Goal: Book appointment/travel/reservation

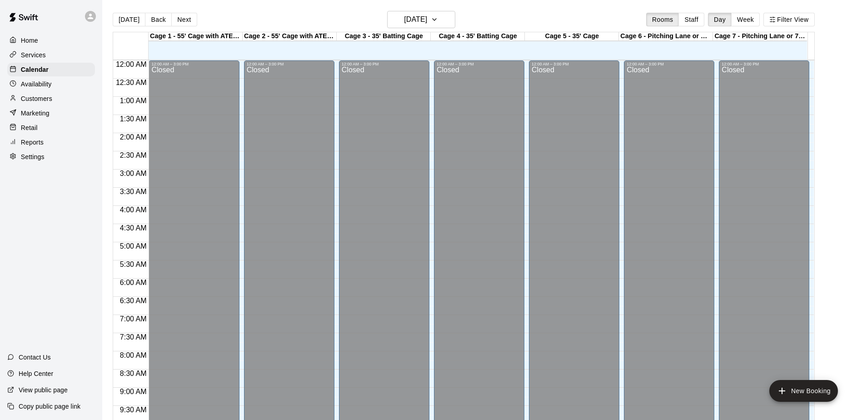
scroll to position [475, 0]
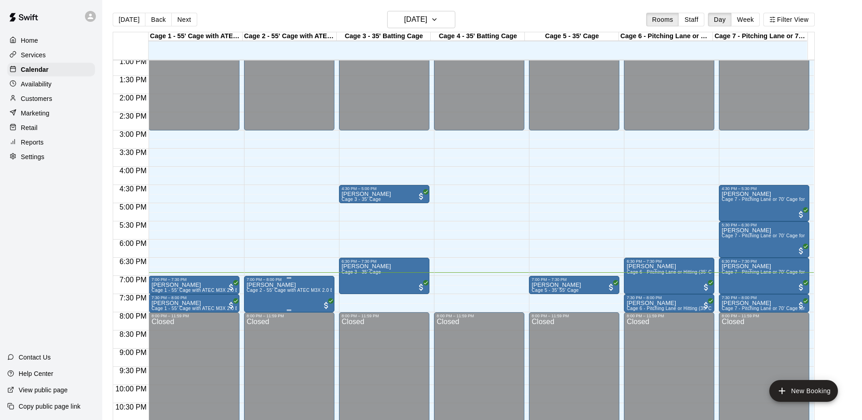
click at [284, 293] on span "Cage 2 - 55' Cage with ATEC M3X 2.0 Baseball Pitching Machine and ATEC M1J Soft…" at bounding box center [387, 290] width 281 height 5
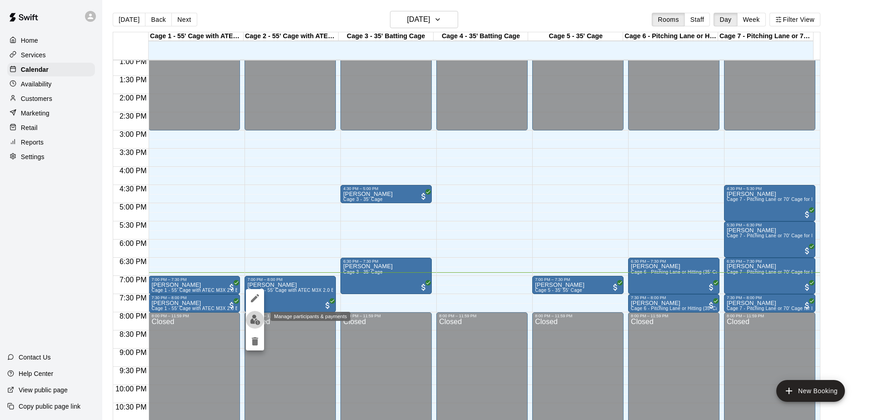
click at [247, 320] on button "edit" at bounding box center [255, 320] width 18 height 18
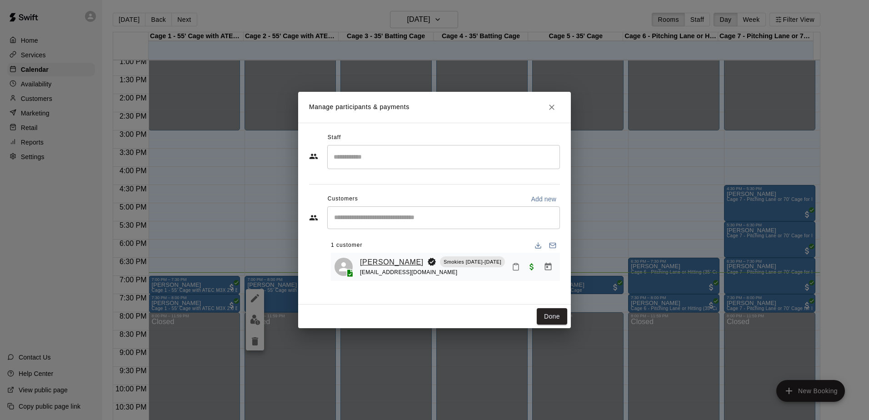
click at [383, 263] on link "[PERSON_NAME]" at bounding box center [392, 262] width 64 height 12
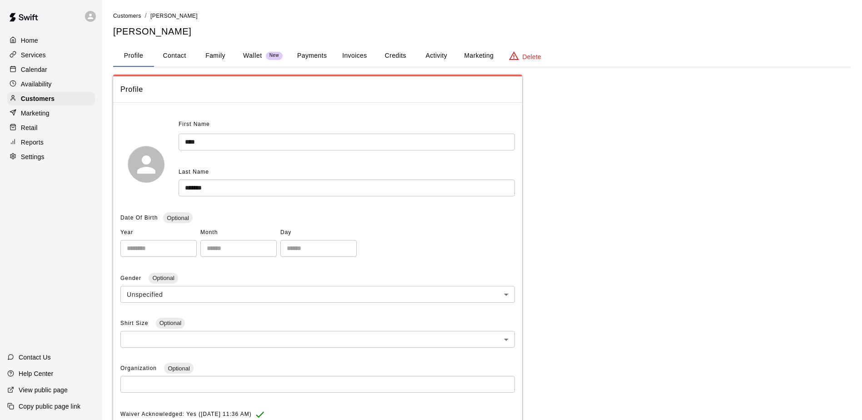
click at [319, 53] on button "Payments" at bounding box center [312, 56] width 44 height 22
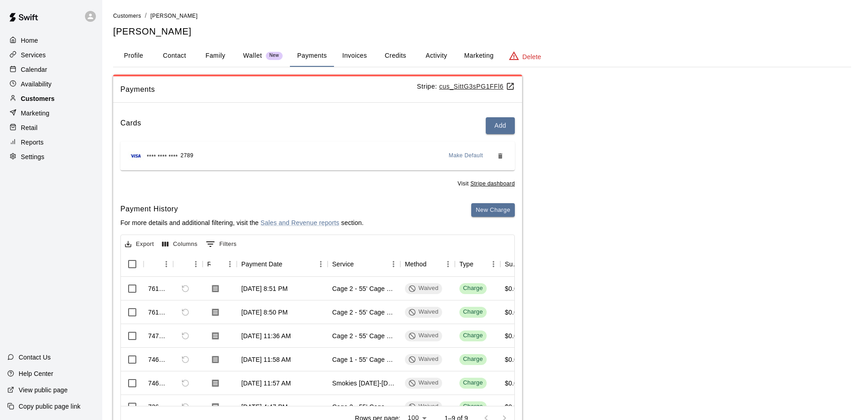
click at [39, 100] on p "Customers" at bounding box center [38, 98] width 34 height 9
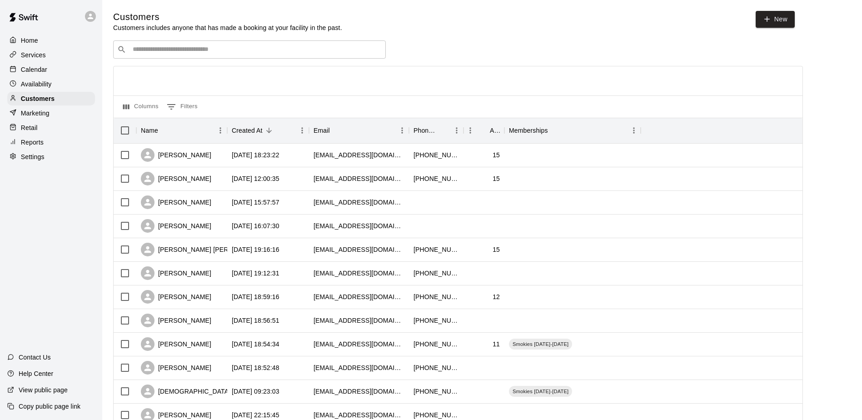
click at [36, 72] on p "Calendar" at bounding box center [34, 69] width 26 height 9
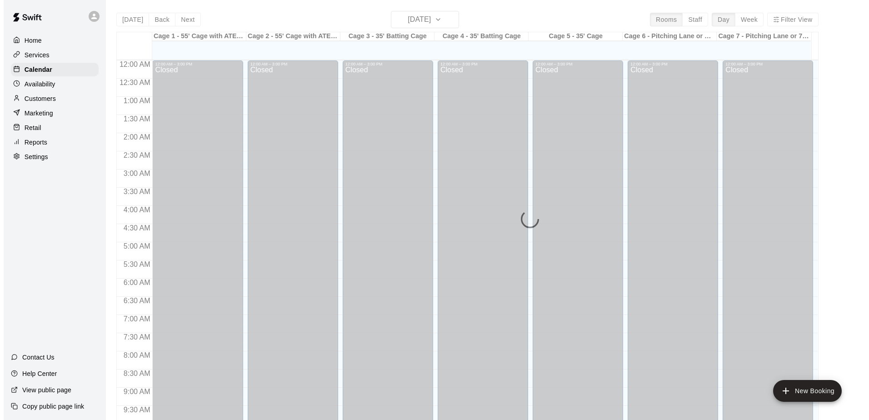
scroll to position [475, 0]
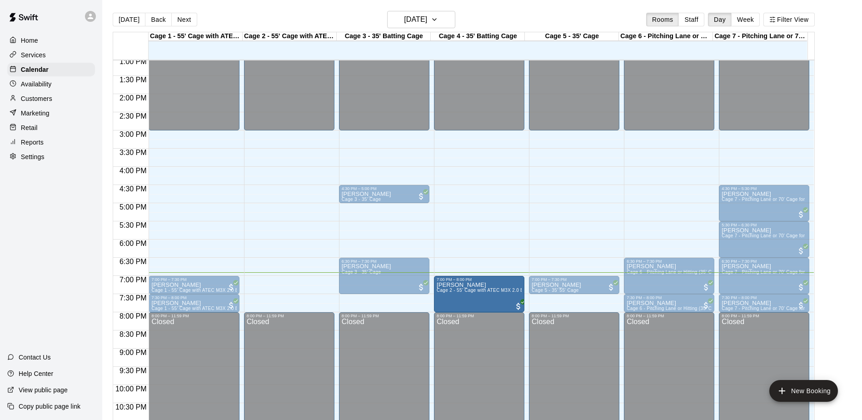
drag, startPoint x: 273, startPoint y: 287, endPoint x: 460, endPoint y: 292, distance: 187.3
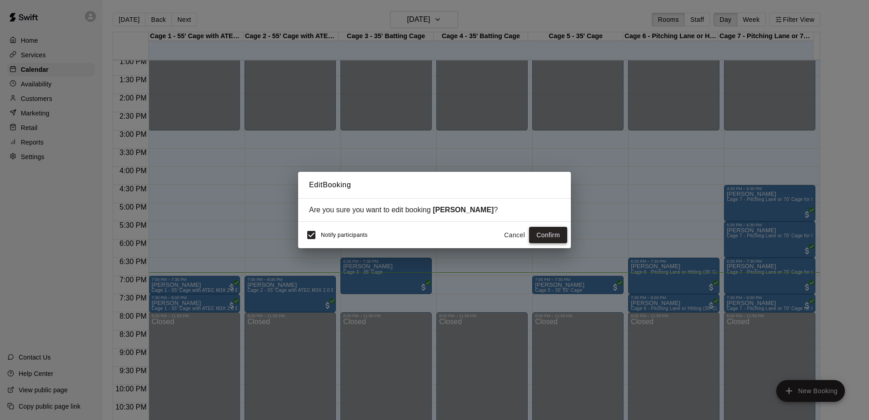
click at [549, 234] on button "Confirm" at bounding box center [548, 235] width 38 height 17
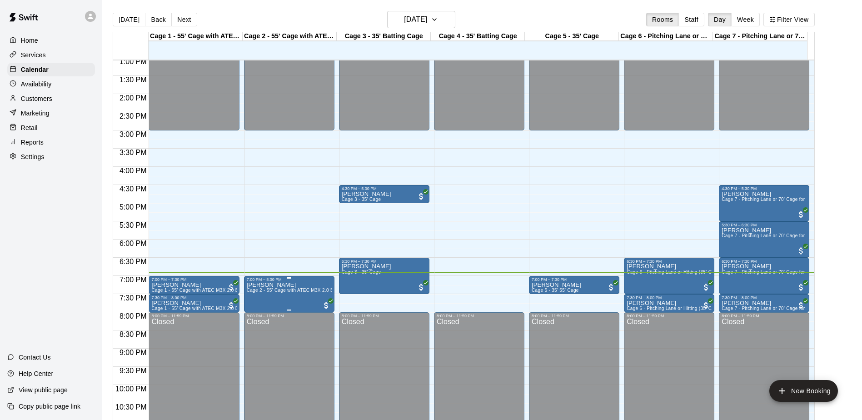
click at [270, 285] on p "[PERSON_NAME]" at bounding box center [289, 285] width 85 height 0
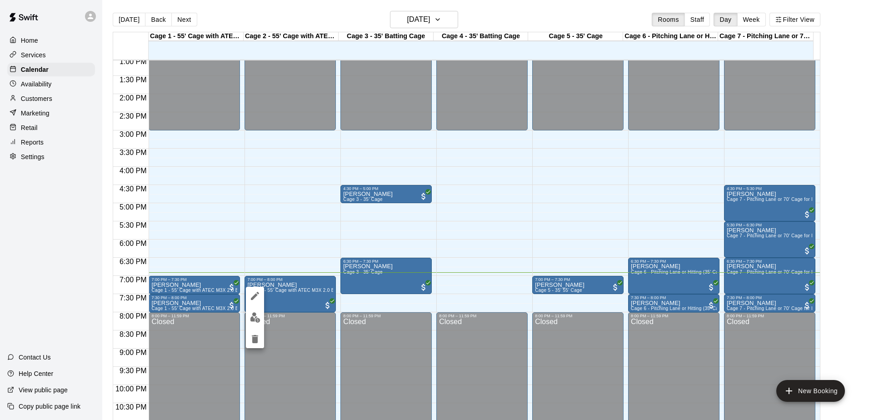
click at [259, 315] on img "edit" at bounding box center [255, 317] width 10 height 10
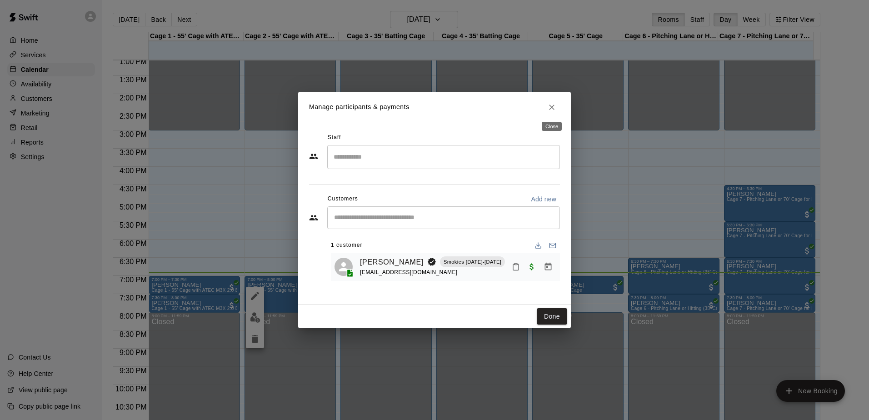
click at [557, 115] on h2 "Manage participants & payments" at bounding box center [434, 107] width 273 height 31
click at [552, 110] on icon "Close" at bounding box center [551, 107] width 9 height 9
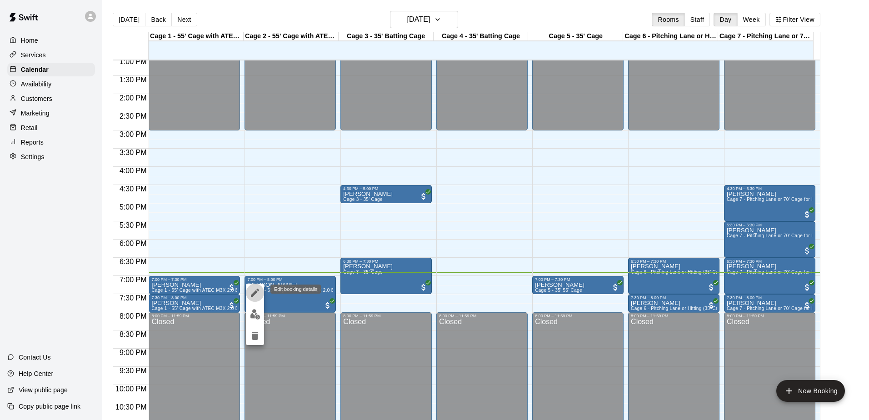
click at [255, 299] on button "edit" at bounding box center [255, 293] width 18 height 18
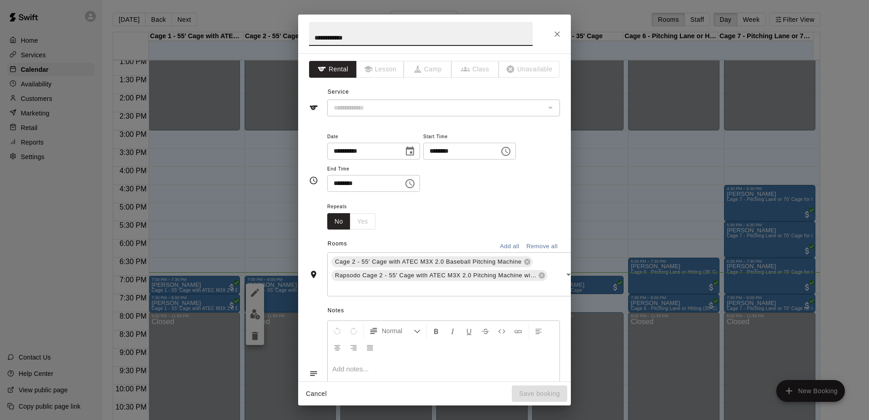
type input "**********"
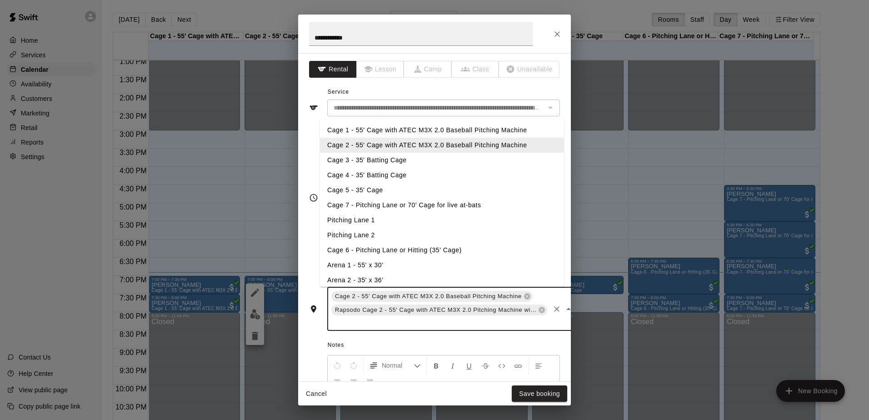
click at [490, 327] on input "text" at bounding box center [439, 322] width 219 height 11
click at [399, 179] on li "Cage 4 - 35' Batting Cage" at bounding box center [442, 175] width 244 height 15
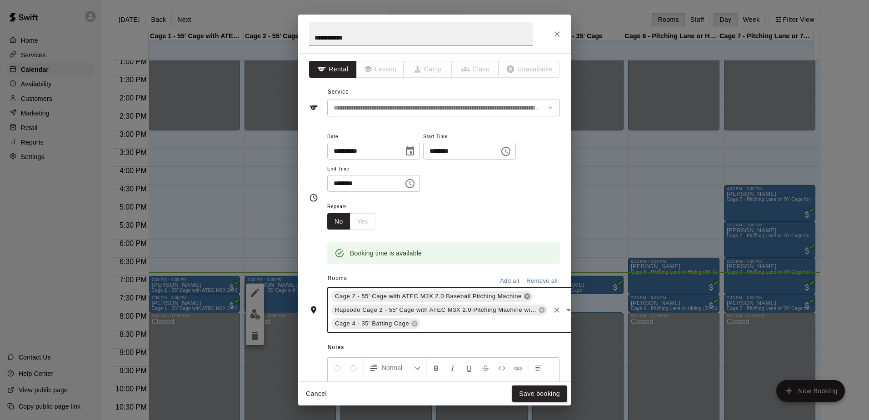
click at [524, 298] on icon at bounding box center [527, 297] width 6 height 6
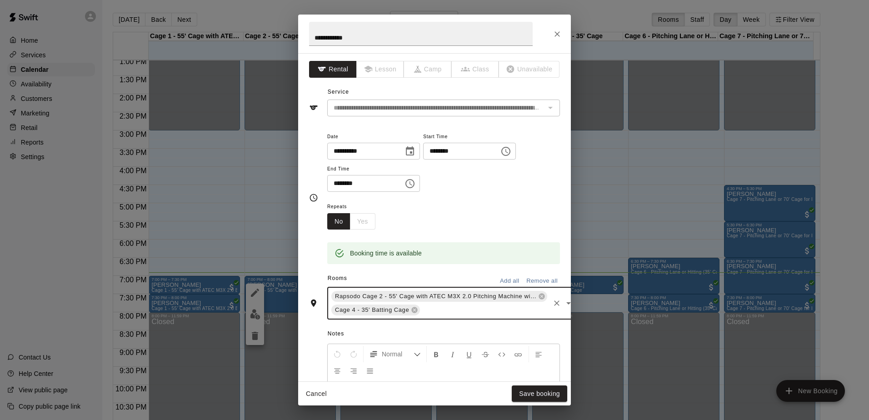
click at [538, 294] on icon at bounding box center [541, 296] width 7 height 7
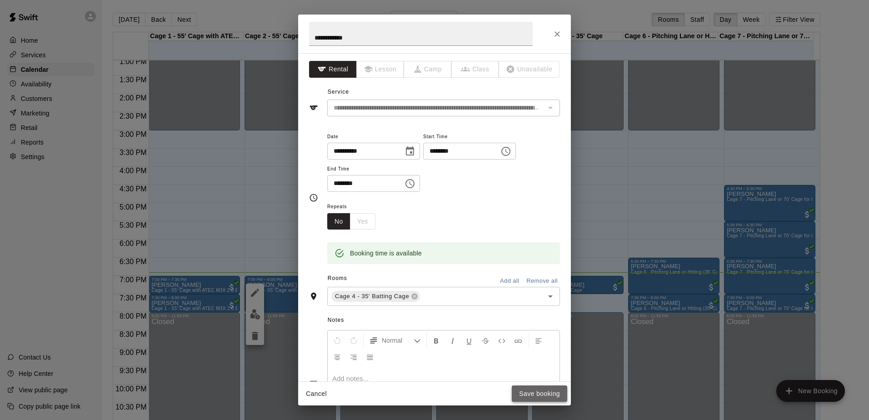
click at [531, 389] on button "Save booking" at bounding box center [539, 393] width 55 height 17
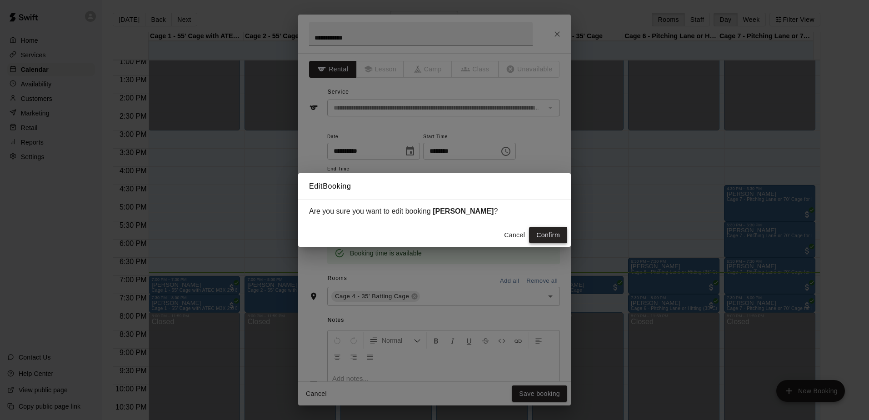
click at [556, 239] on button "Confirm" at bounding box center [548, 235] width 38 height 17
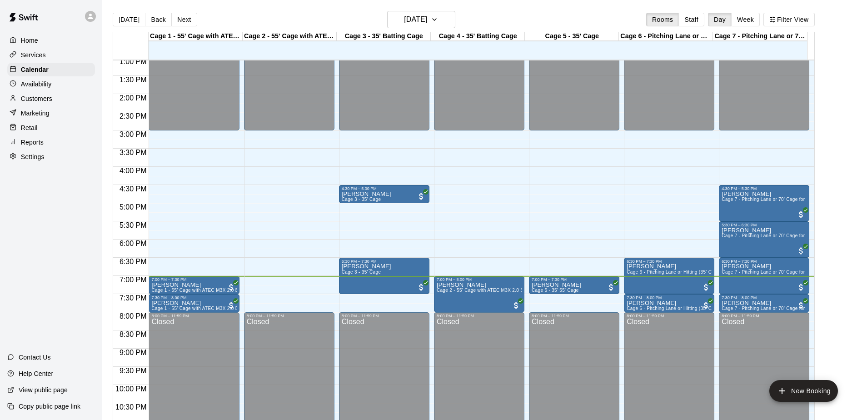
click at [87, 225] on div "Home Services Calendar Availability Customers Marketing Retail Reports Settings…" at bounding box center [51, 210] width 102 height 420
click at [100, 220] on div "Home Services Calendar Availability Customers Marketing Retail Reports Settings…" at bounding box center [51, 210] width 102 height 420
click at [100, 219] on div "Home Services Calendar Availability Customers Marketing Retail Reports Settings…" at bounding box center [51, 210] width 102 height 420
click at [99, 219] on div "Home Services Calendar Availability Customers Marketing Retail Reports Settings…" at bounding box center [51, 210] width 102 height 420
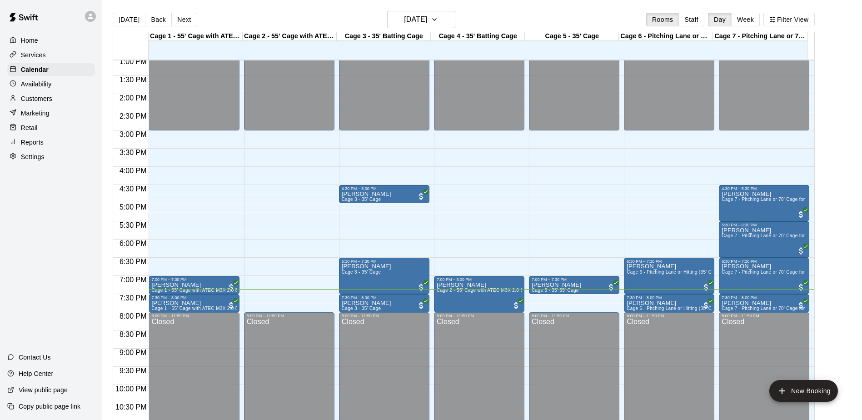
click at [99, 219] on div "Home Services Calendar Availability Customers Marketing Retail Reports Settings…" at bounding box center [51, 210] width 102 height 420
click at [62, 212] on div "Home Services Calendar Availability Customers Marketing Retail Reports Settings…" at bounding box center [51, 210] width 102 height 420
click at [186, 25] on button "Next" at bounding box center [183, 20] width 25 height 14
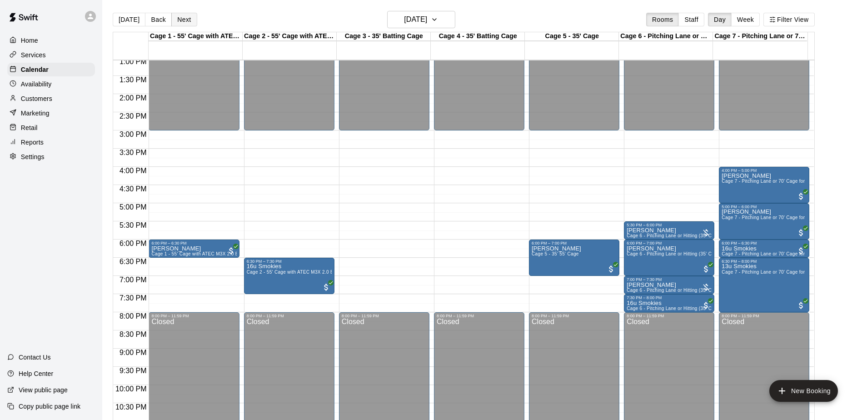
click at [182, 13] on button "Next" at bounding box center [183, 20] width 25 height 14
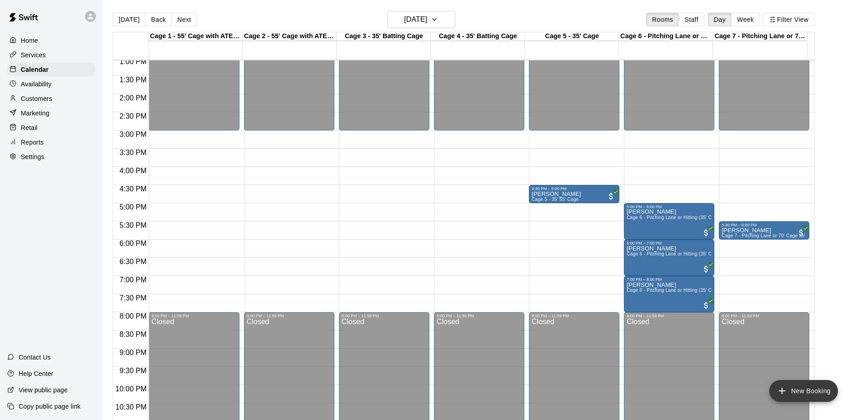
click at [805, 391] on button "New Booking" at bounding box center [803, 391] width 69 height 22
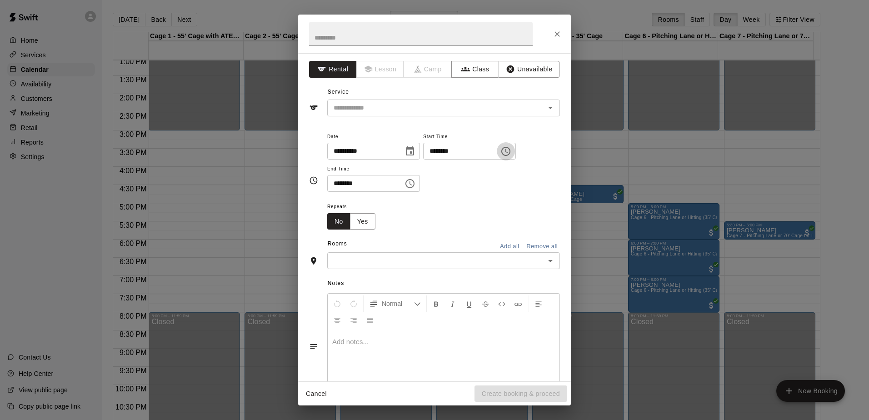
click at [508, 153] on icon "Choose time, selected time is 6:00 PM" at bounding box center [506, 151] width 3 height 4
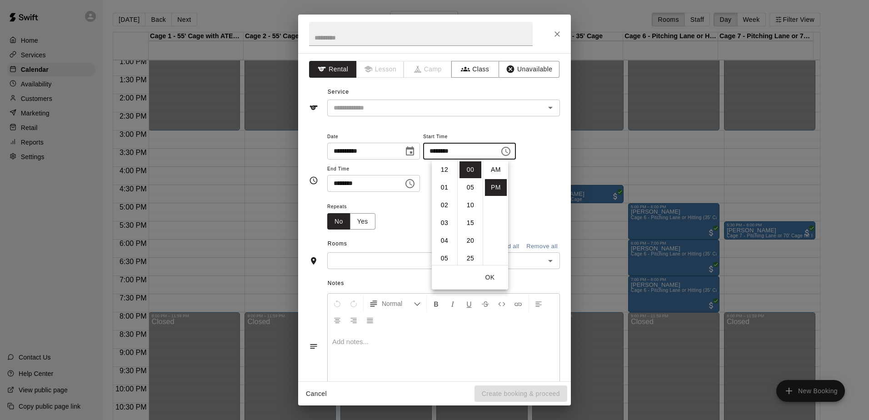
scroll to position [16, 0]
click at [434, 175] on li "04" at bounding box center [445, 179] width 22 height 17
click at [469, 230] on li "30" at bounding box center [470, 230] width 22 height 17
type input "********"
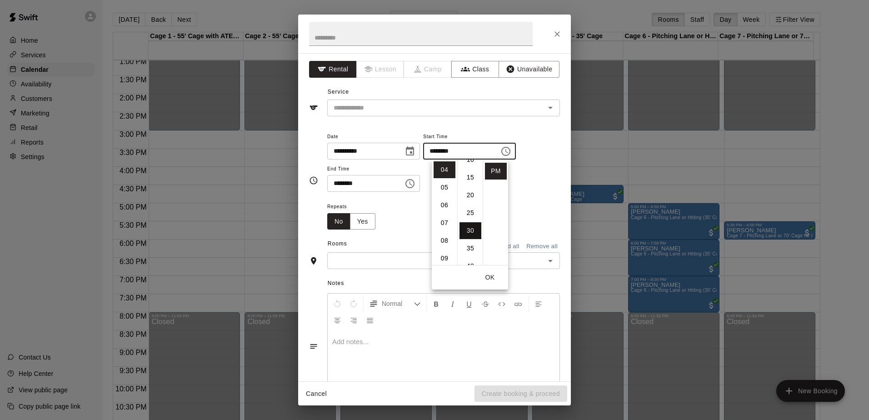
scroll to position [106, 0]
click at [415, 183] on icon "Choose time, selected time is 6:30 PM" at bounding box center [409, 183] width 11 height 11
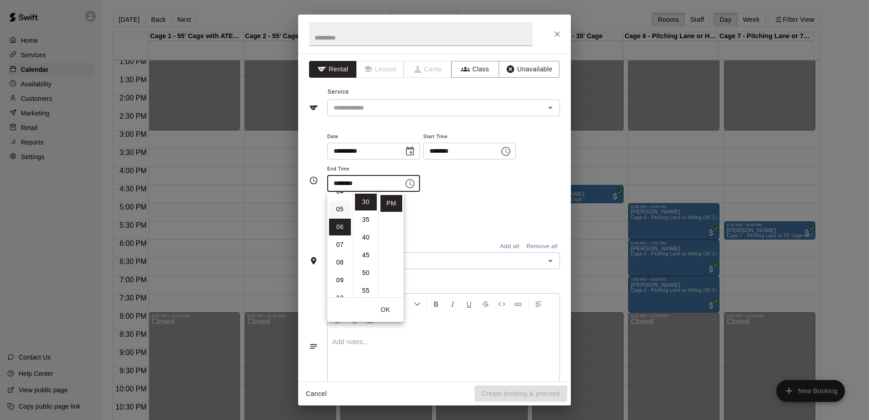
scroll to position [61, 0]
click at [339, 233] on li "05" at bounding box center [340, 229] width 22 height 17
click at [359, 208] on li "00" at bounding box center [366, 202] width 22 height 17
type input "********"
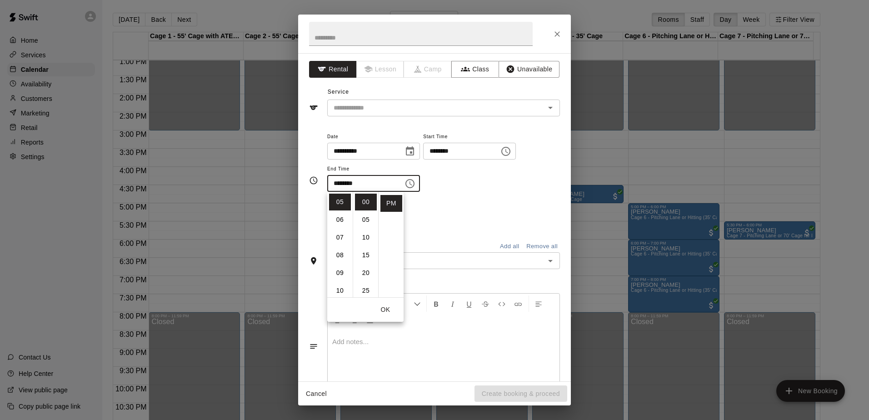
click at [441, 204] on div "Repeats No Yes" at bounding box center [443, 215] width 233 height 29
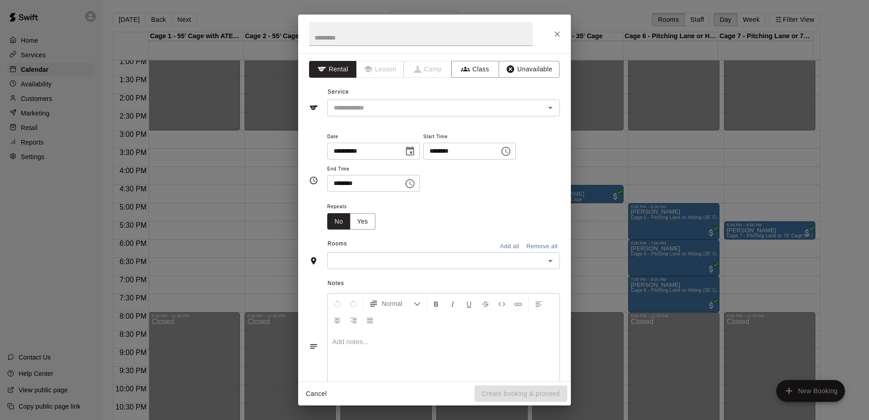
click at [435, 262] on input "text" at bounding box center [436, 260] width 212 height 11
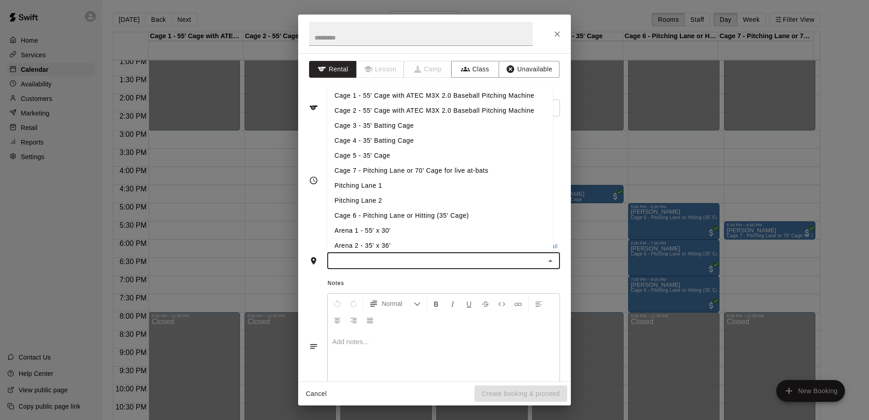
click at [360, 170] on li "Cage 7 - Pitching Lane or 70' Cage for live at-bats" at bounding box center [440, 170] width 226 height 15
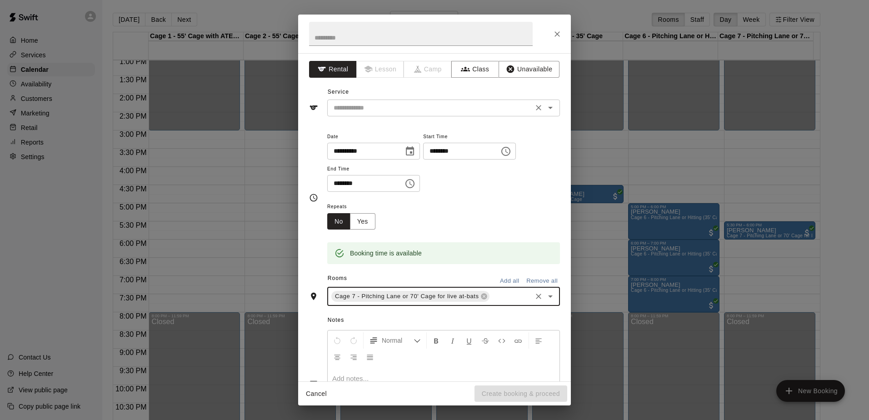
click at [412, 108] on input "text" at bounding box center [430, 107] width 200 height 11
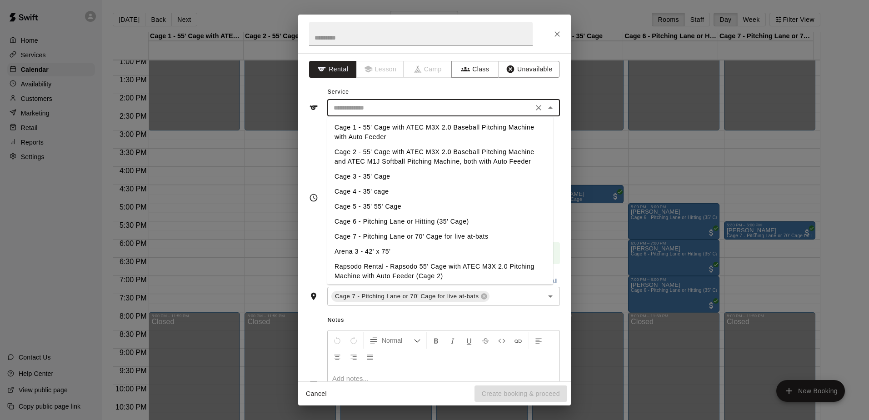
click at [392, 234] on li "Cage 7 - Pitching Lane or 70' Cage for live at-bats" at bounding box center [440, 236] width 226 height 15
type input "**********"
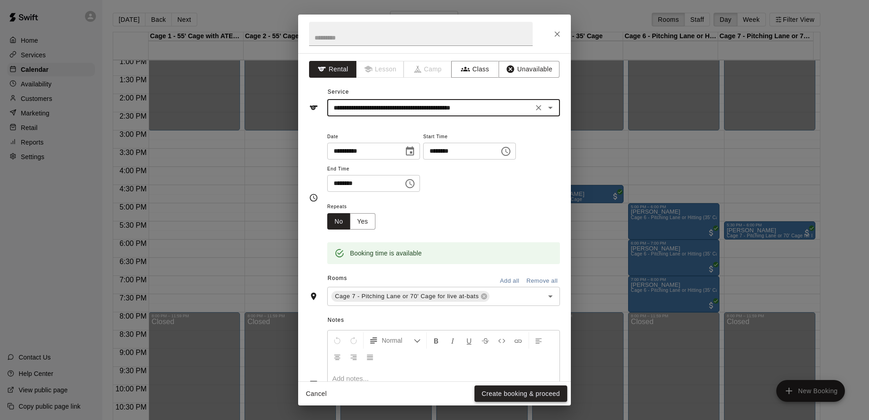
click at [525, 396] on button "Create booking & proceed" at bounding box center [520, 393] width 93 height 17
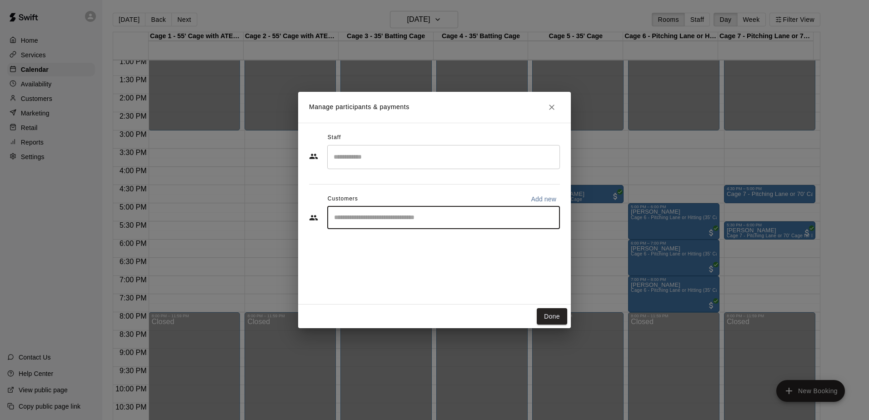
click at [529, 221] on input "Start typing to search customers..." at bounding box center [443, 217] width 224 height 9
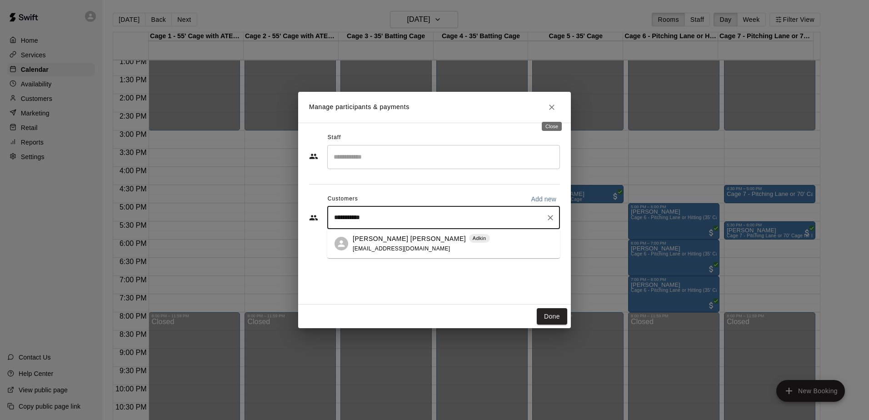
type input "**********"
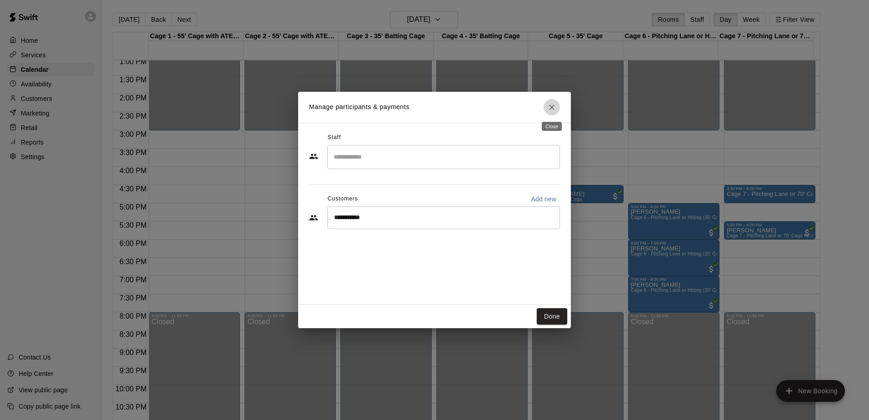
click at [553, 112] on button "Close" at bounding box center [552, 107] width 16 height 16
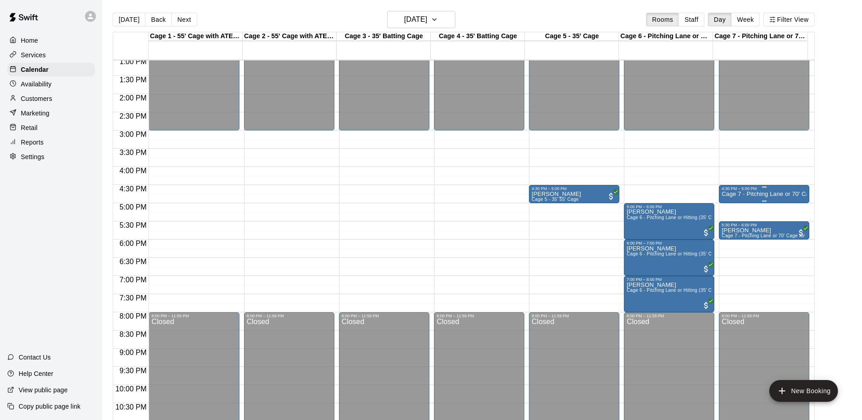
click at [763, 194] on p "Cage 7 - Pitching Lane or 70' Cage for live at-bats" at bounding box center [764, 194] width 85 height 0
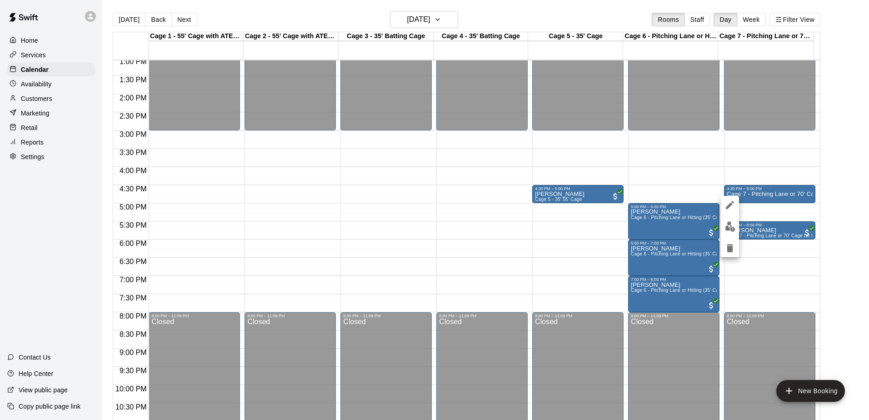
click at [722, 212] on div at bounding box center [730, 226] width 18 height 61
click at [737, 207] on button "edit" at bounding box center [730, 205] width 18 height 18
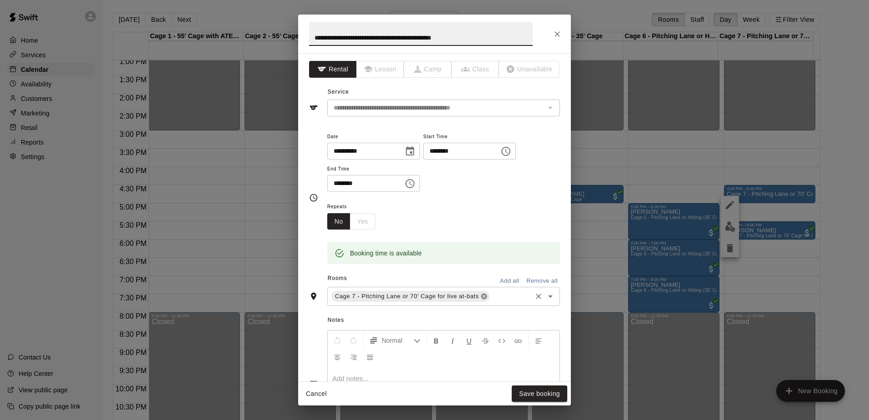
click at [481, 294] on icon at bounding box center [484, 297] width 6 height 6
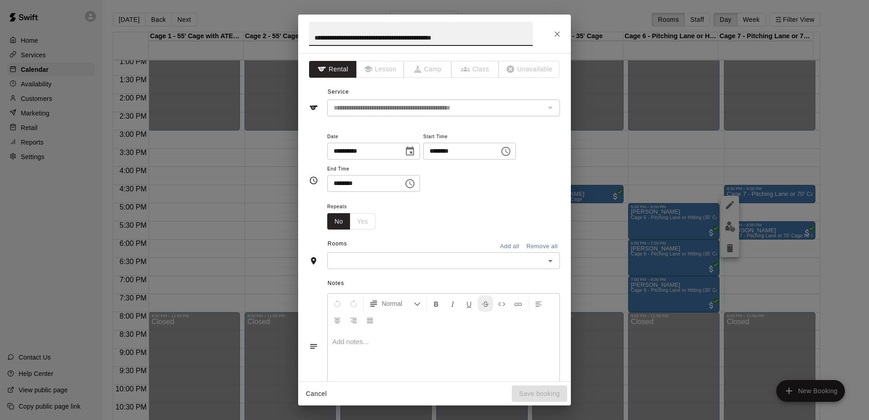
click at [482, 296] on button "Format Strikethrough" at bounding box center [485, 303] width 15 height 16
click at [484, 267] on div "​" at bounding box center [443, 260] width 233 height 17
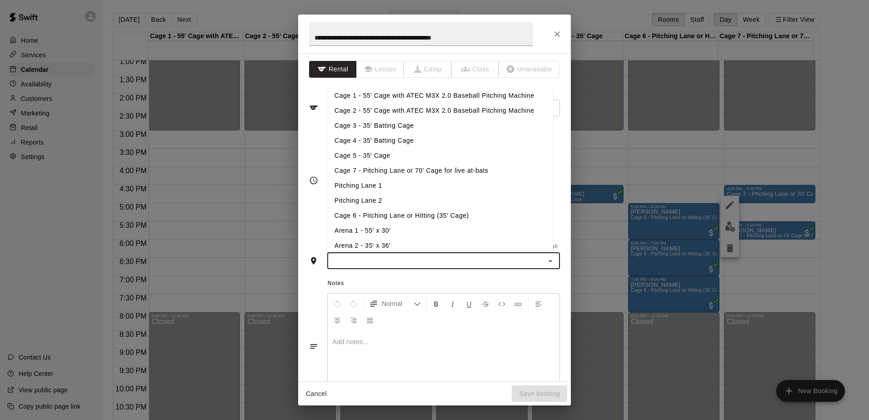
click at [391, 126] on li "Cage 3 - 35' Batting Cage" at bounding box center [440, 125] width 226 height 15
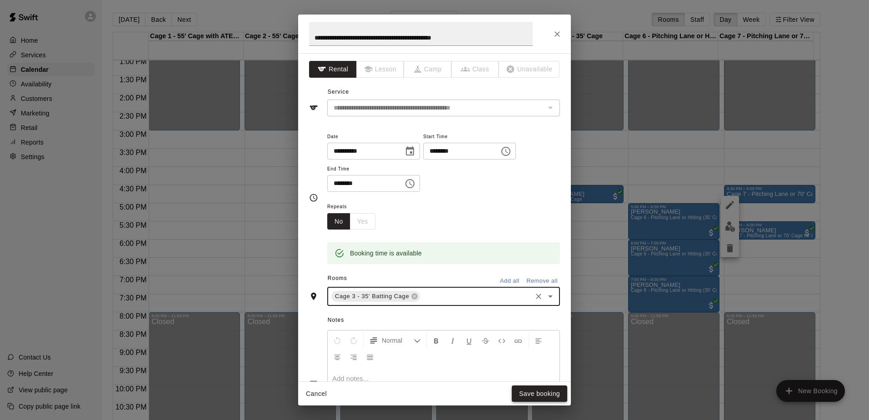
click at [554, 396] on button "Save booking" at bounding box center [539, 393] width 55 height 17
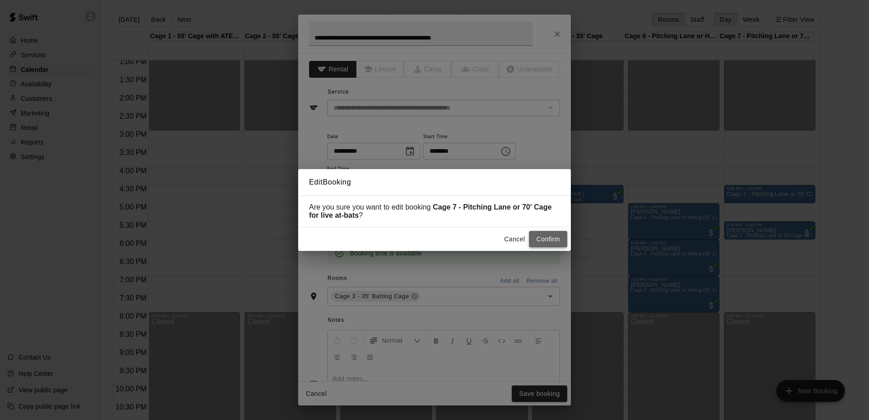
click at [540, 247] on button "Confirm" at bounding box center [548, 239] width 38 height 17
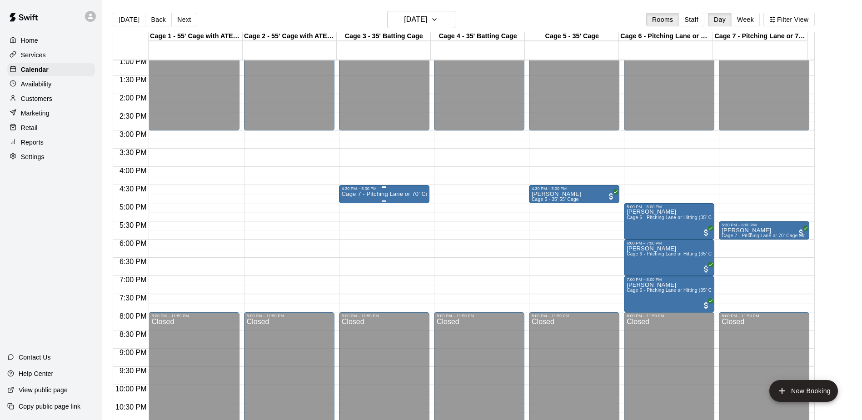
click at [370, 194] on p "Cage 7 - Pitching Lane or 70' Cage for live at-bats" at bounding box center [384, 194] width 85 height 0
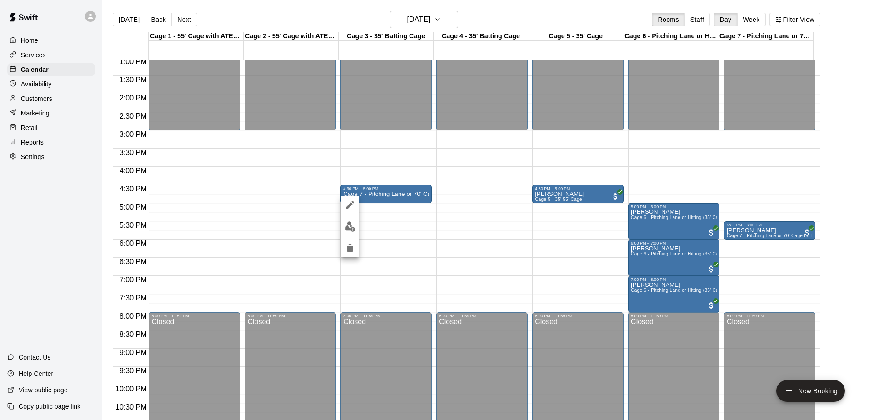
click at [353, 223] on img "edit" at bounding box center [350, 226] width 10 height 10
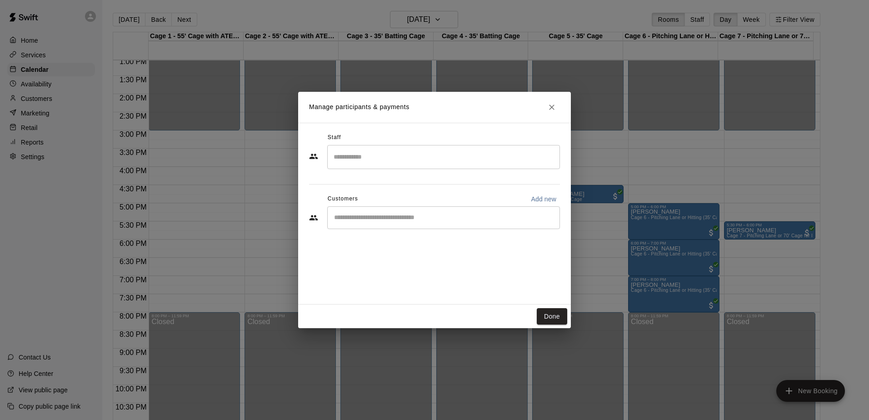
click at [409, 221] on input "Start typing to search customers..." at bounding box center [443, 217] width 224 height 9
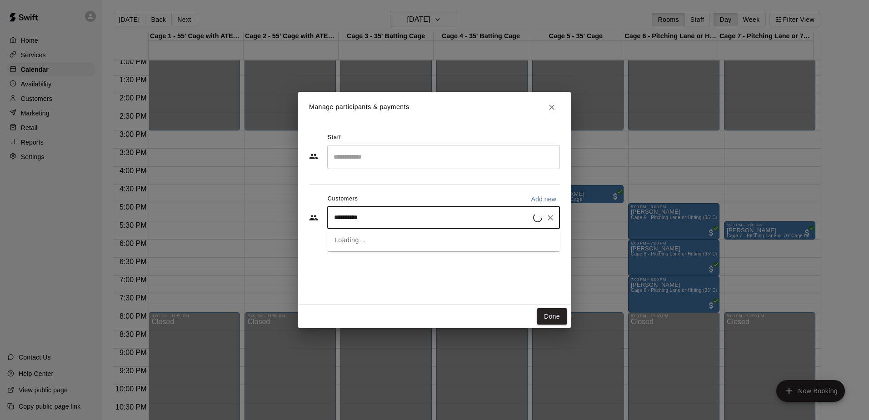
type input "**********"
click at [403, 251] on span "[EMAIL_ADDRESS][DOMAIN_NAME]" at bounding box center [402, 248] width 98 height 6
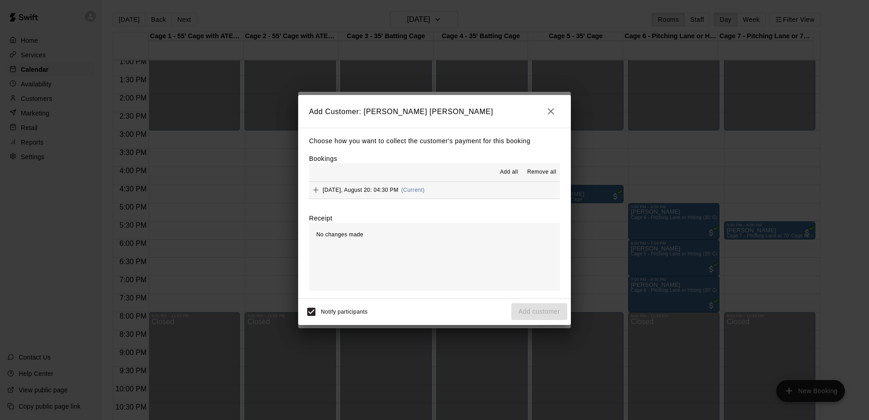
click at [510, 175] on span "Add all" at bounding box center [509, 172] width 18 height 9
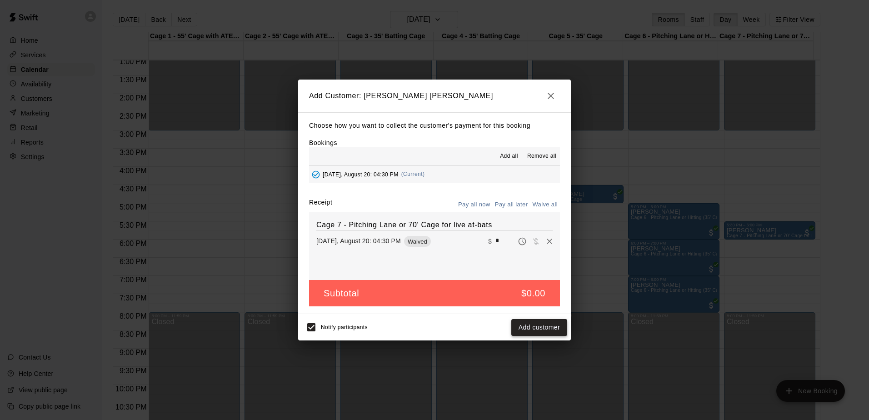
click at [543, 328] on button "Add customer" at bounding box center [539, 327] width 56 height 17
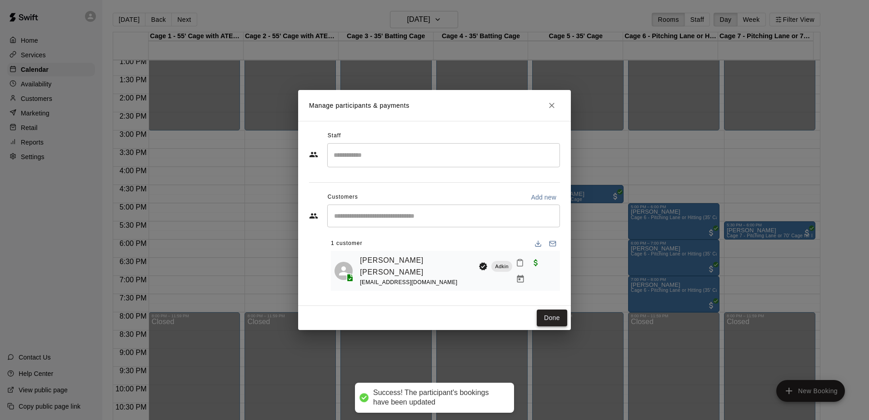
click at [546, 320] on button "Done" at bounding box center [552, 317] width 30 height 17
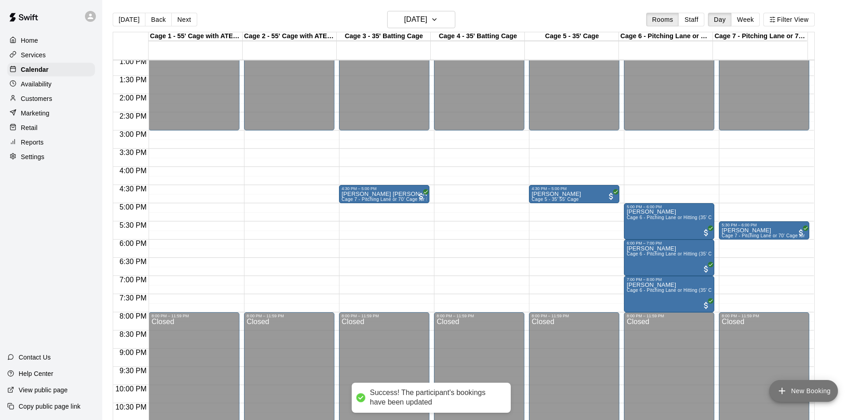
click at [786, 384] on button "New Booking" at bounding box center [803, 391] width 69 height 22
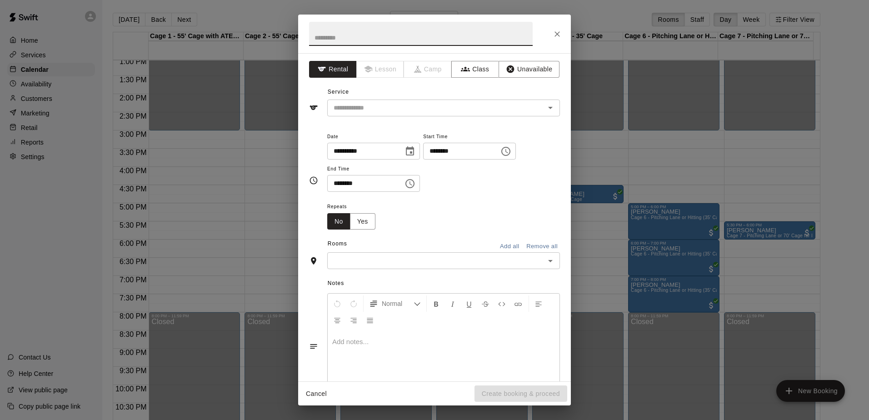
click at [511, 150] on icon "Choose time, selected time is 6:00 PM" at bounding box center [505, 151] width 11 height 11
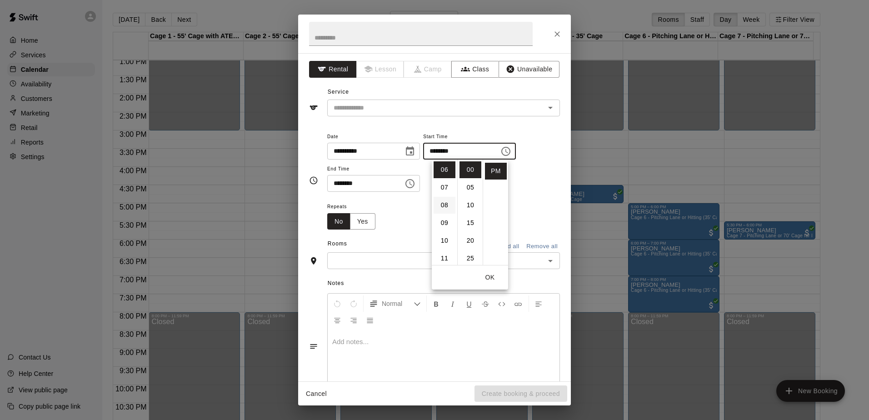
scroll to position [61, 0]
click at [444, 193] on li "05" at bounding box center [445, 197] width 22 height 17
type input "********"
click at [412, 180] on button "Choose time, selected time is 6:30 PM" at bounding box center [410, 184] width 18 height 18
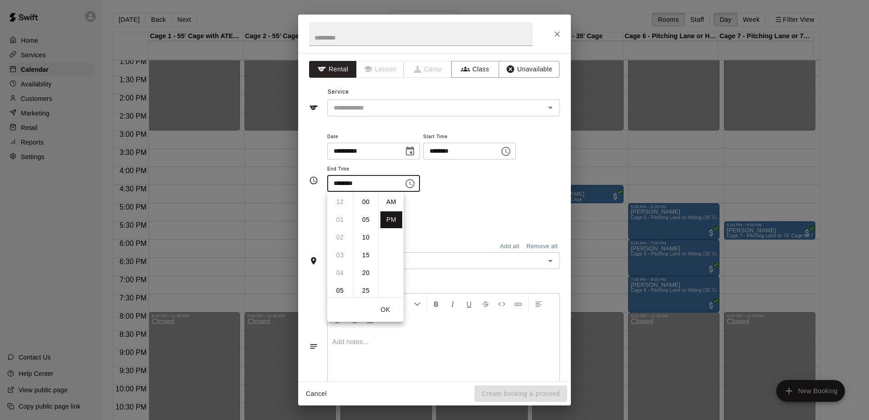
scroll to position [16, 0]
click at [336, 223] on li "05" at bounding box center [340, 229] width 22 height 17
type input "********"
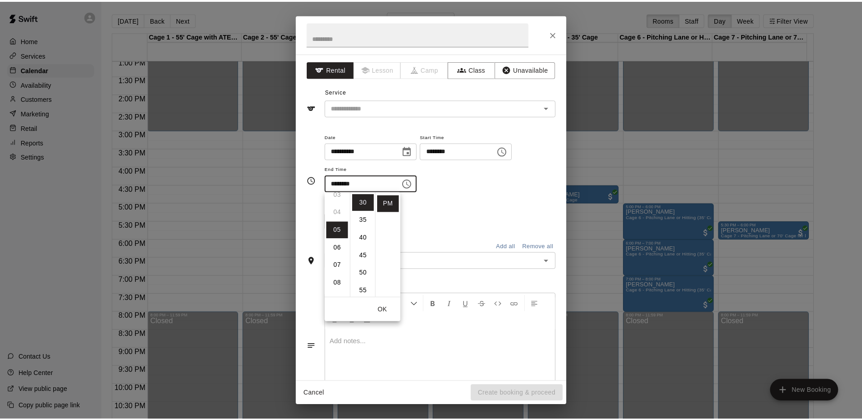
scroll to position [89, 0]
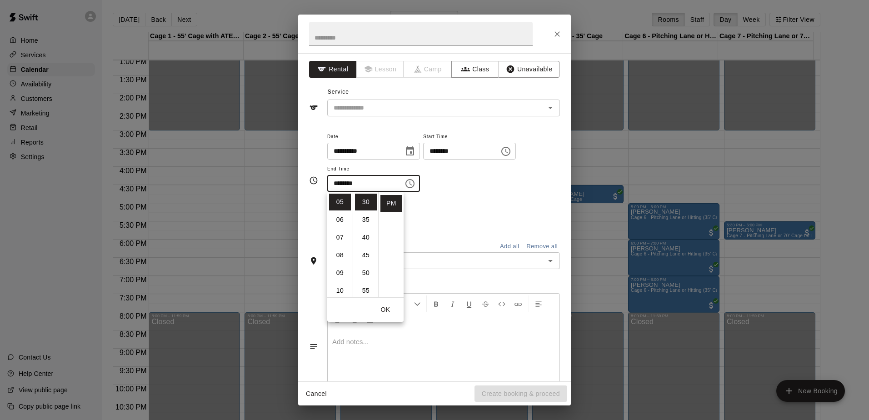
click at [398, 119] on div "**********" at bounding box center [434, 217] width 273 height 328
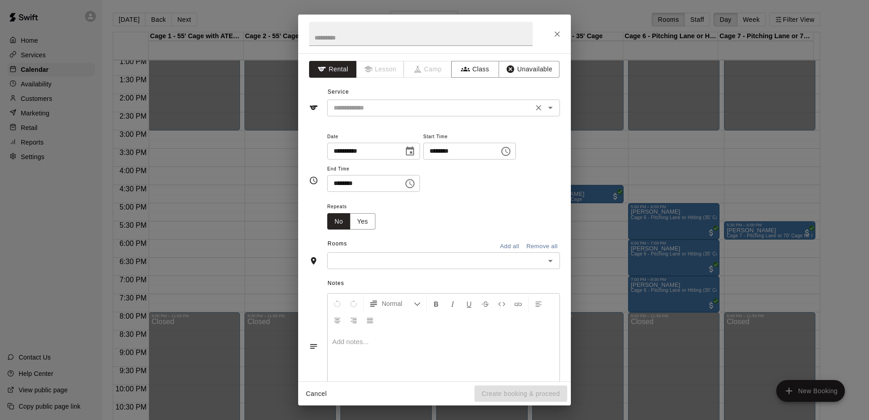
click at [399, 110] on input "text" at bounding box center [430, 107] width 200 height 11
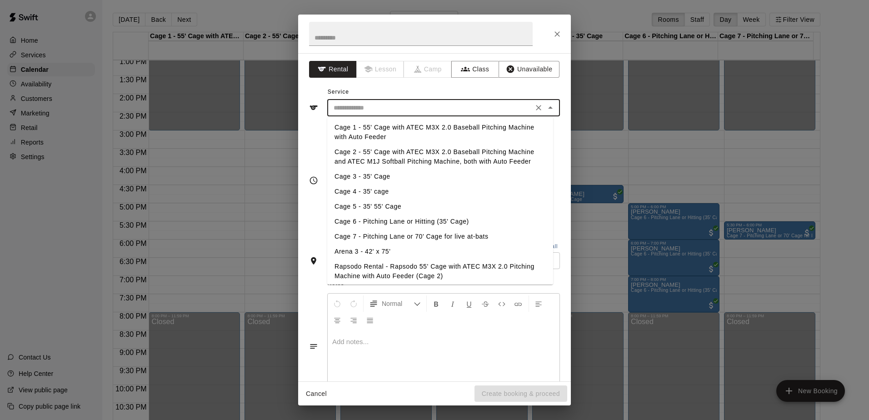
click at [389, 232] on li "Cage 7 - Pitching Lane or 70' Cage for live at-bats" at bounding box center [440, 236] width 226 height 15
type input "**********"
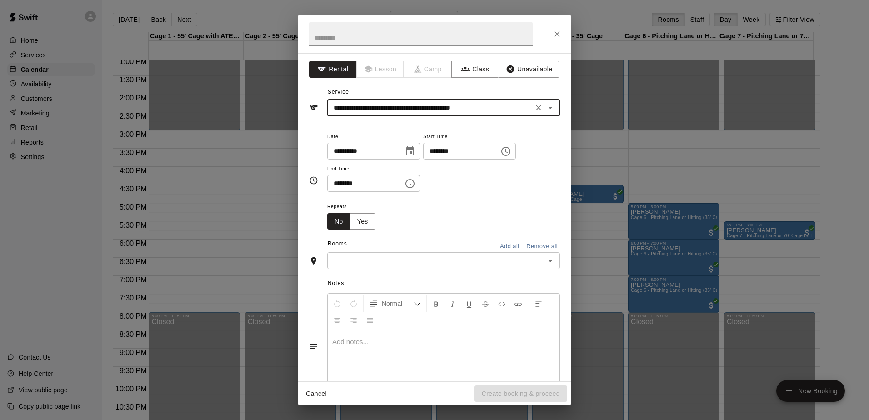
click at [416, 266] on input "text" at bounding box center [436, 260] width 212 height 11
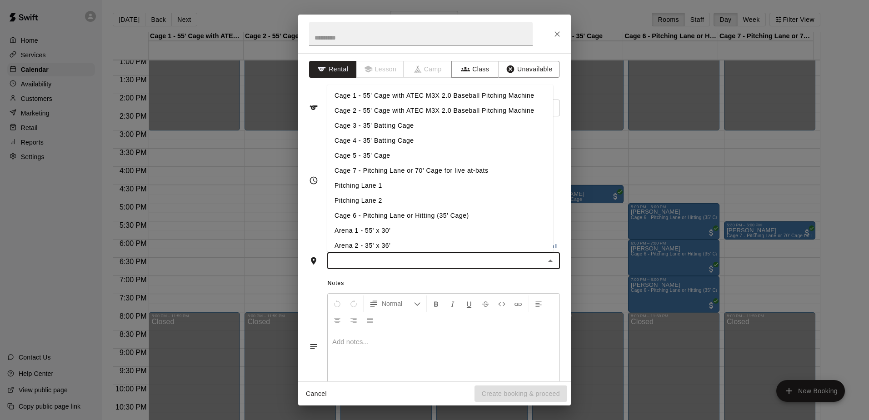
click at [393, 170] on li "Cage 7 - Pitching Lane or 70' Cage for live at-bats" at bounding box center [440, 170] width 226 height 15
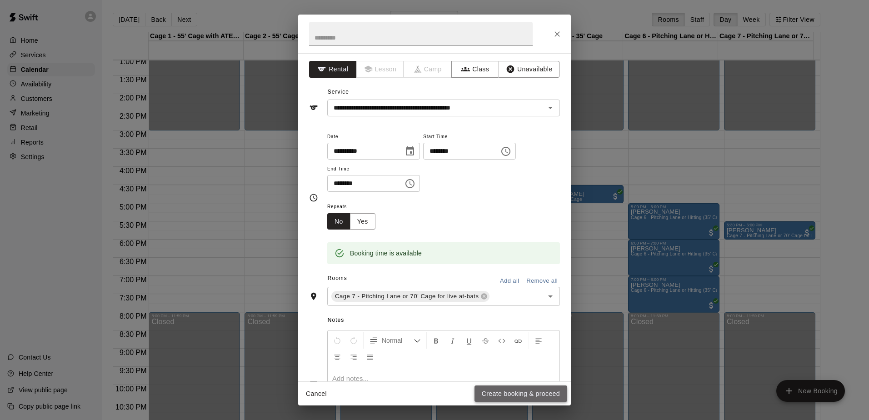
click at [524, 390] on button "Create booking & proceed" at bounding box center [520, 393] width 93 height 17
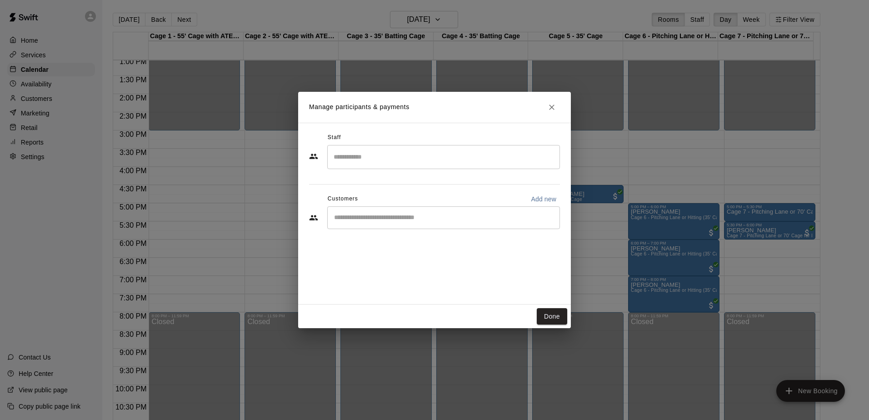
click at [456, 209] on div "​" at bounding box center [443, 217] width 233 height 23
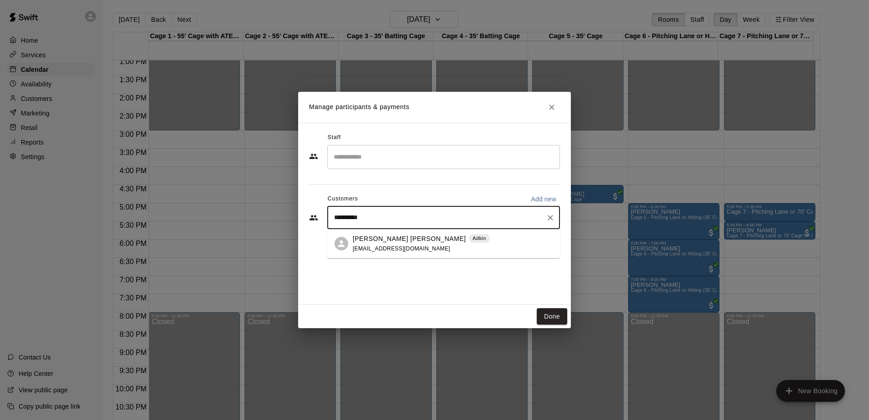
type input "**********"
click at [443, 237] on div "[PERSON_NAME] [PERSON_NAME] [PERSON_NAME] [EMAIL_ADDRESS][DOMAIN_NAME]" at bounding box center [453, 244] width 200 height 20
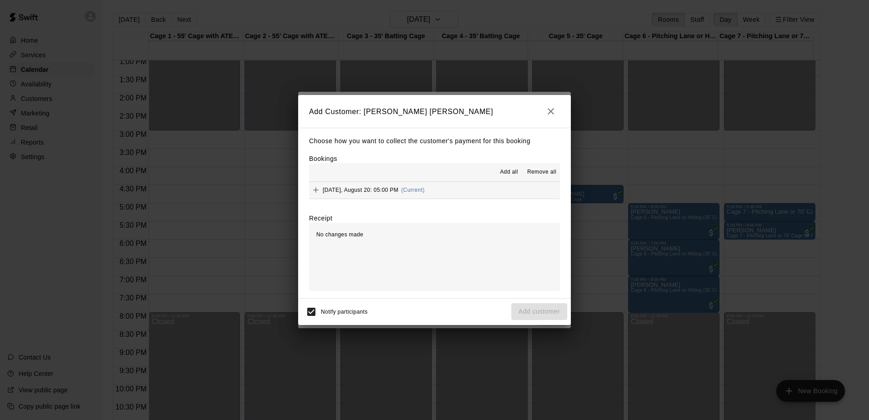
click at [506, 173] on span "Add all" at bounding box center [509, 172] width 18 height 9
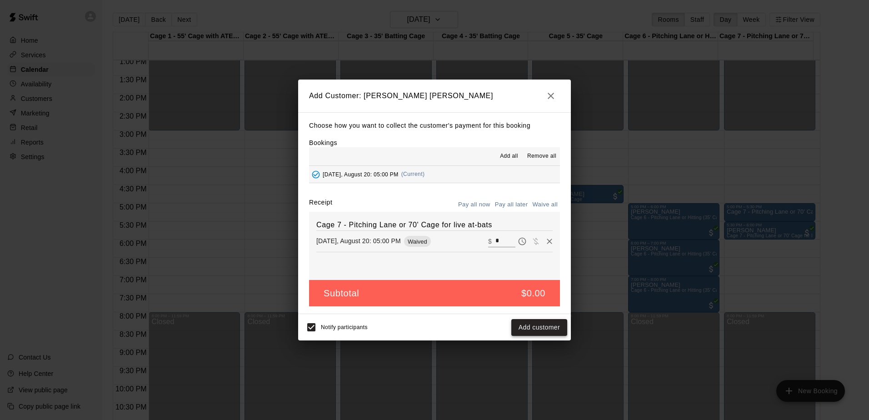
click at [544, 329] on button "Add customer" at bounding box center [539, 327] width 56 height 17
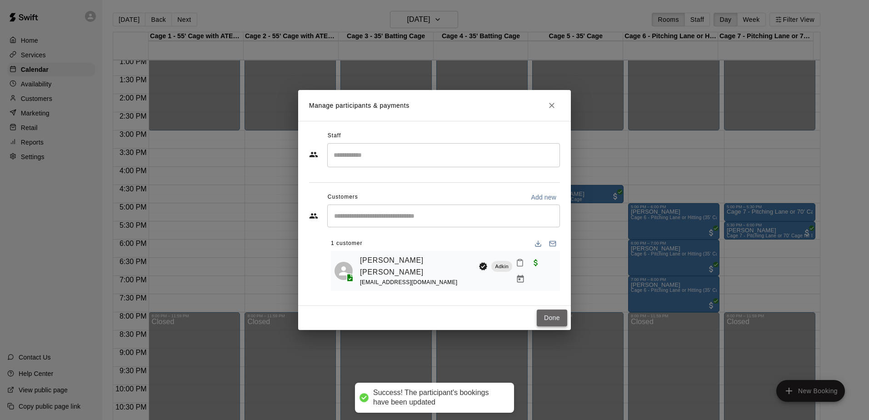
click at [555, 314] on button "Done" at bounding box center [552, 317] width 30 height 17
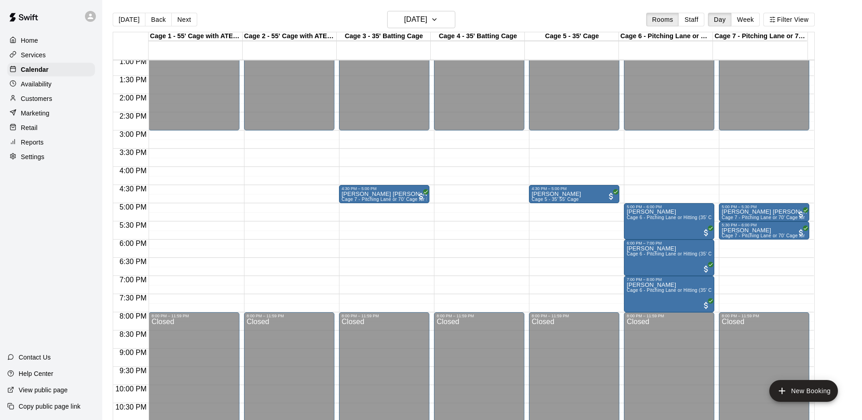
click at [161, 19] on button "Back" at bounding box center [158, 20] width 27 height 14
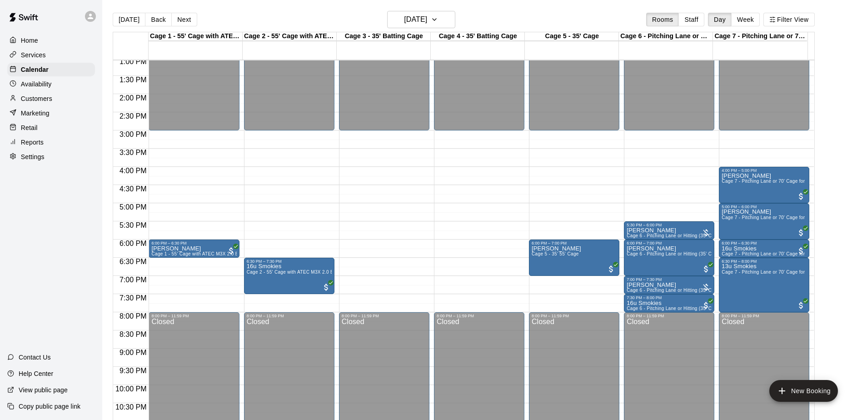
click at [48, 203] on div "Home Services Calendar Availability Customers Marketing Retail Reports Settings…" at bounding box center [51, 210] width 102 height 420
click at [170, 245] on div "6:00 PM – 6:30 PM" at bounding box center [193, 243] width 85 height 5
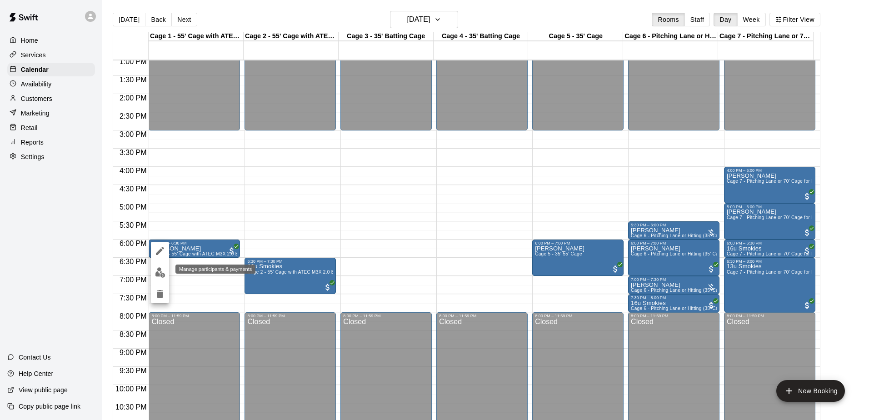
click at [163, 269] on img "edit" at bounding box center [160, 272] width 10 height 10
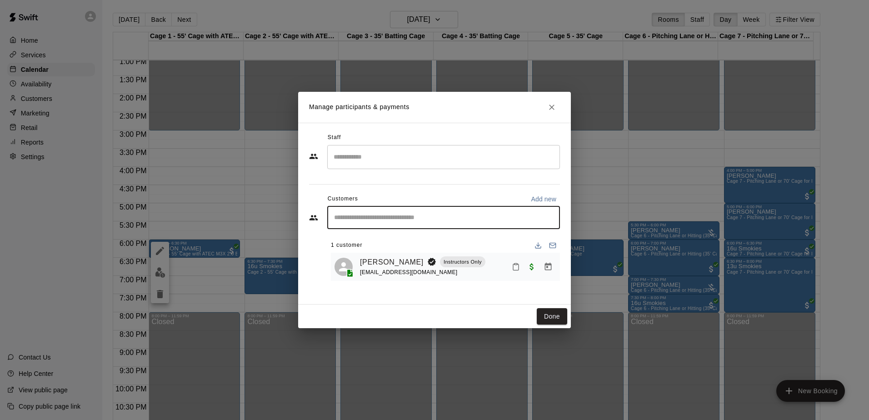
click at [382, 214] on input "Start typing to search customers..." at bounding box center [443, 217] width 224 height 9
type input "*"
click at [548, 105] on icon "Close" at bounding box center [551, 107] width 9 height 9
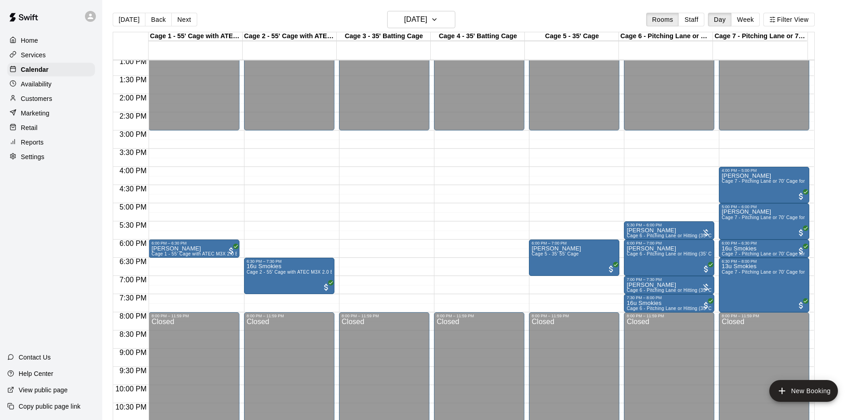
click at [155, 19] on button "Back" at bounding box center [158, 20] width 27 height 14
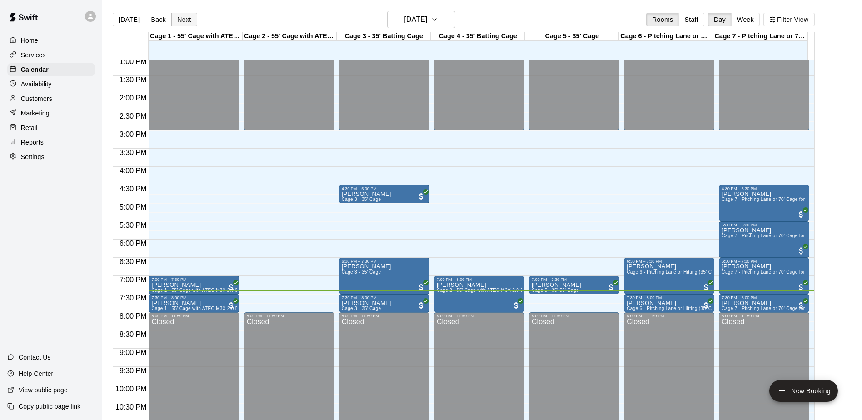
click at [183, 20] on button "Next" at bounding box center [183, 20] width 25 height 14
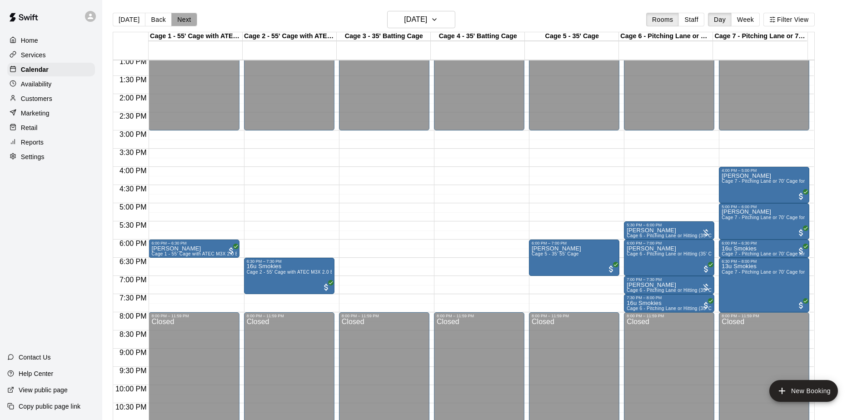
click at [183, 20] on button "Next" at bounding box center [183, 20] width 25 height 14
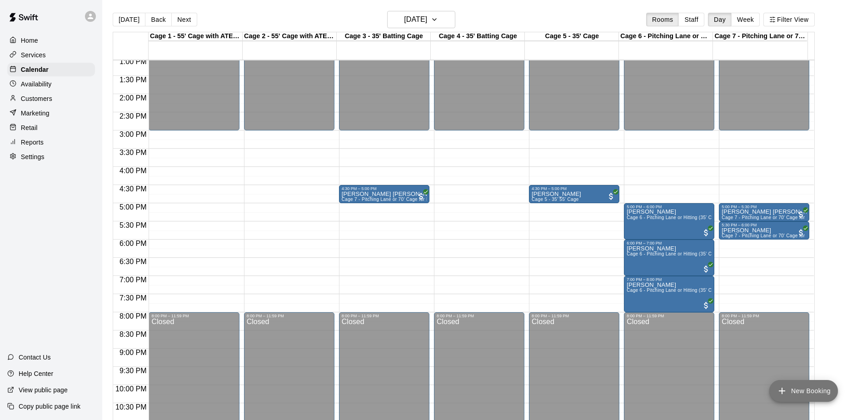
click at [810, 384] on button "New Booking" at bounding box center [803, 391] width 69 height 22
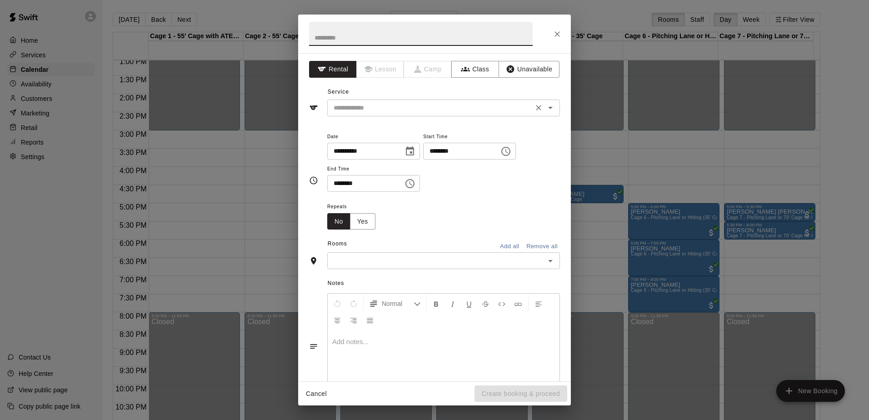
click at [403, 111] on input "text" at bounding box center [430, 107] width 200 height 11
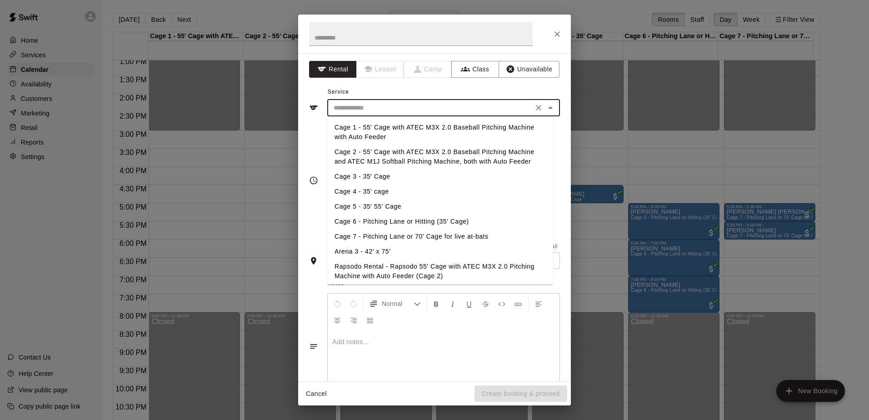
click at [390, 237] on li "Cage 7 - Pitching Lane or 70' Cage for live at-bats" at bounding box center [440, 236] width 226 height 15
type input "**********"
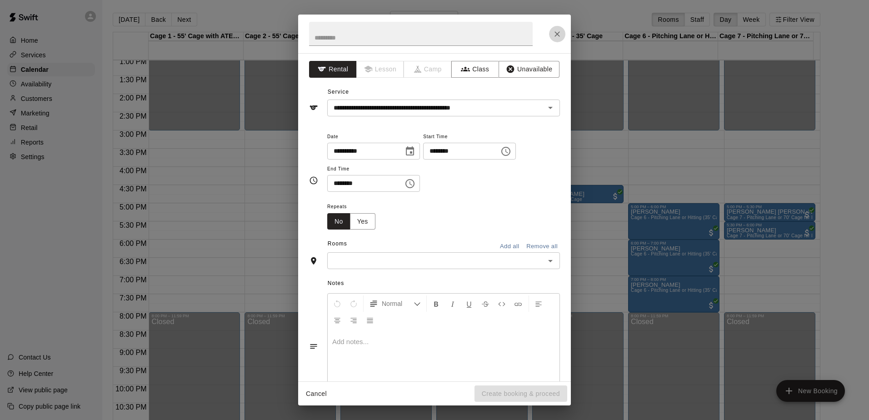
click at [556, 32] on icon "Close" at bounding box center [557, 34] width 9 height 9
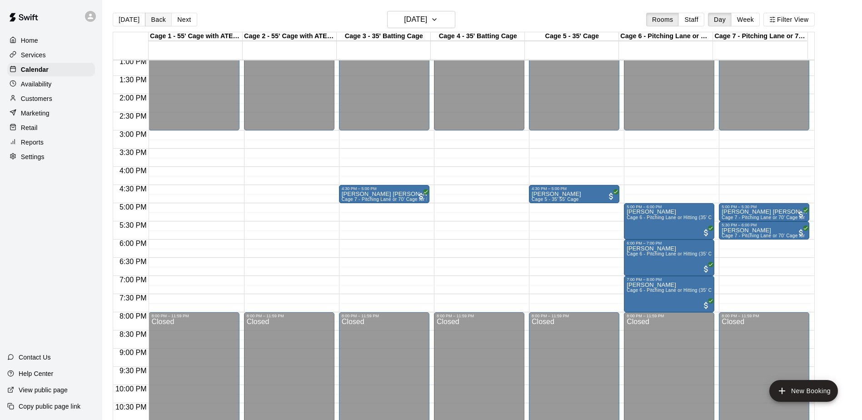
click at [157, 18] on button "Back" at bounding box center [158, 20] width 27 height 14
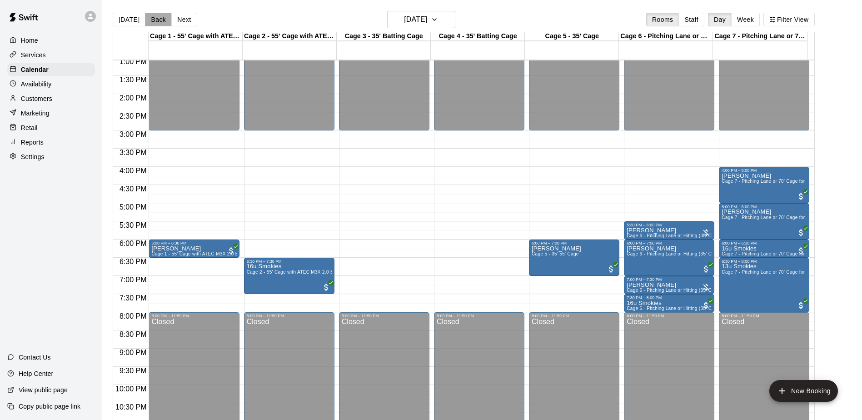
click at [160, 19] on button "Back" at bounding box center [158, 20] width 27 height 14
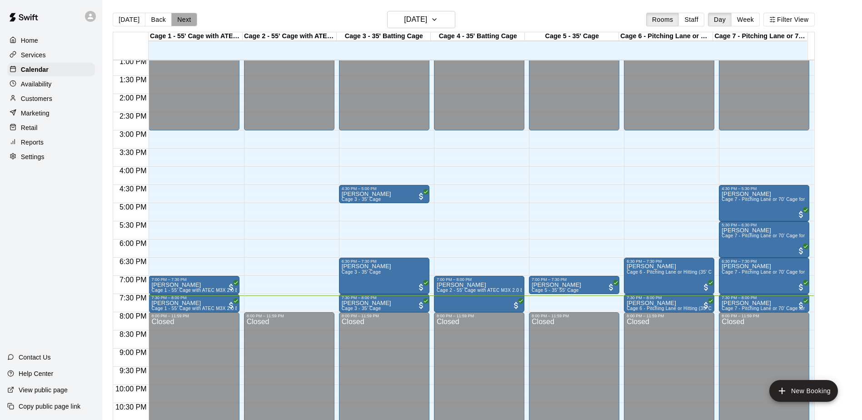
click at [189, 25] on button "Next" at bounding box center [183, 20] width 25 height 14
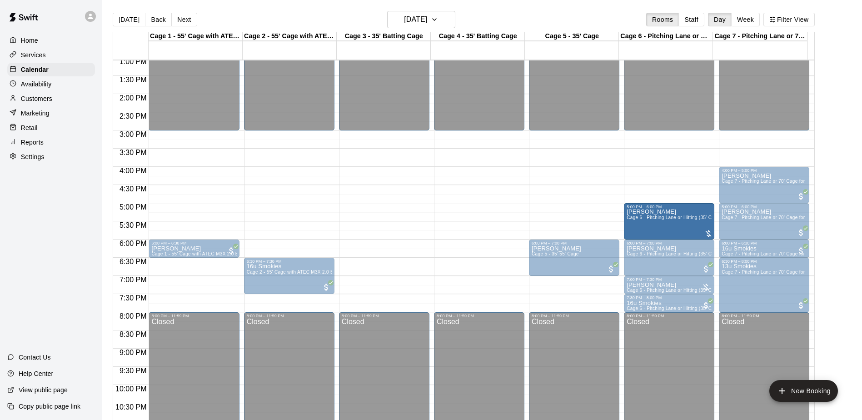
drag, startPoint x: 669, startPoint y: 224, endPoint x: 667, endPoint y: 210, distance: 13.8
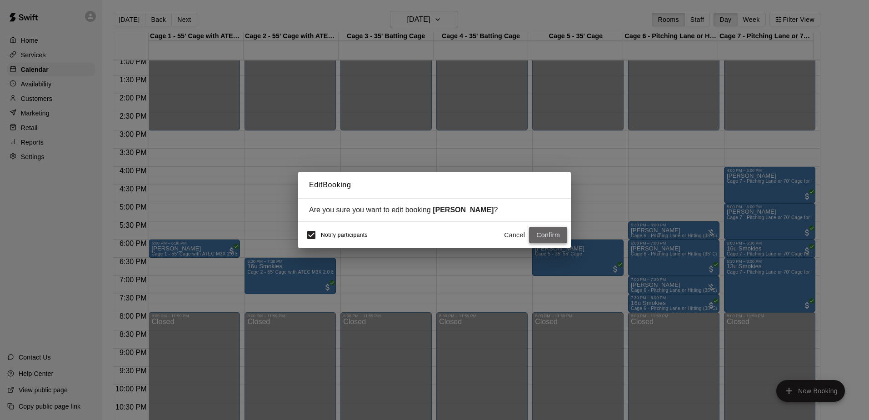
click at [538, 234] on button "Confirm" at bounding box center [548, 235] width 38 height 17
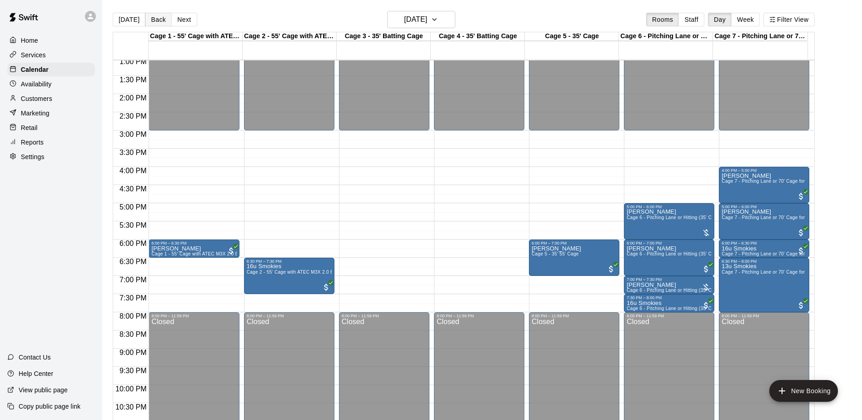
click at [159, 21] on button "Back" at bounding box center [158, 20] width 27 height 14
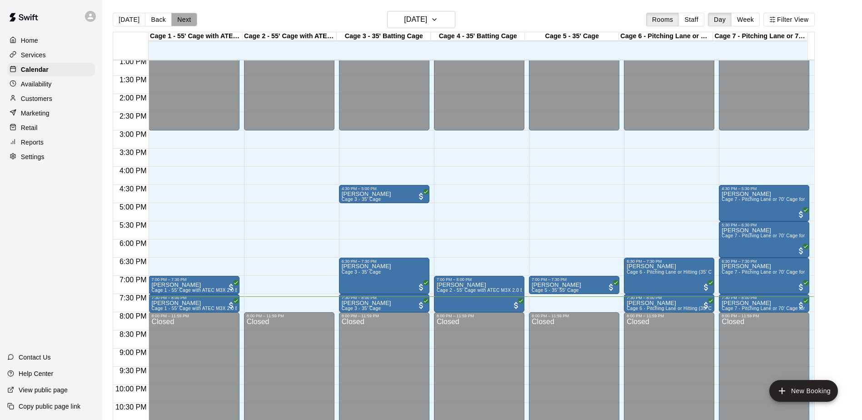
click at [178, 13] on button "Next" at bounding box center [183, 20] width 25 height 14
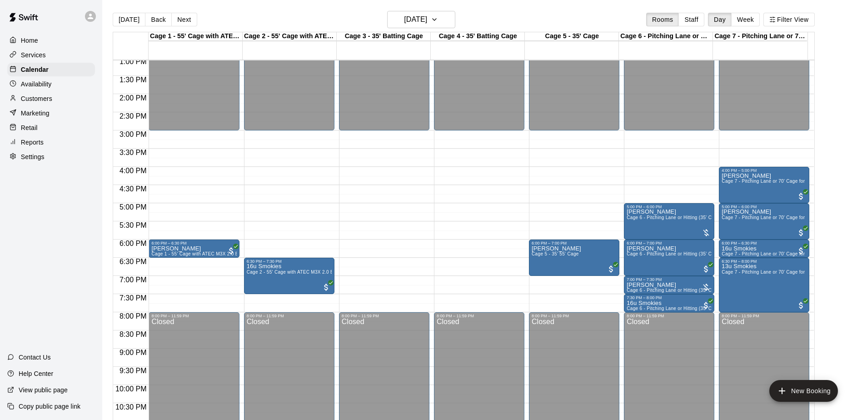
click at [20, 202] on div "Home Services Calendar Availability Customers Marketing Retail Reports Settings…" at bounding box center [51, 210] width 102 height 420
click at [157, 20] on button "Back" at bounding box center [158, 20] width 27 height 14
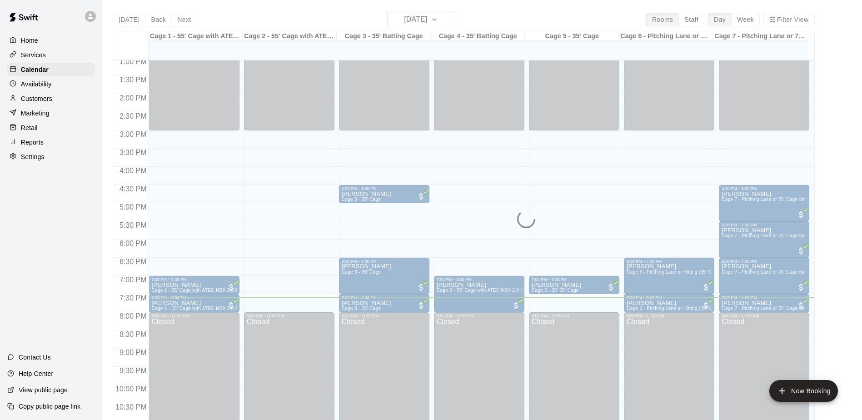
click at [28, 209] on div "Home Services Calendar Availability Customers Marketing Retail Reports Settings…" at bounding box center [51, 210] width 102 height 420
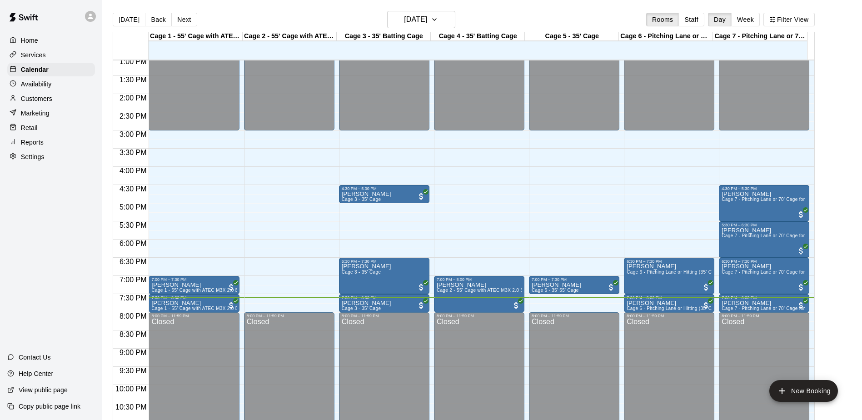
click at [28, 209] on div "Home Services Calendar Availability Customers Marketing Retail Reports Settings…" at bounding box center [51, 210] width 102 height 420
